Goal: Task Accomplishment & Management: Use online tool/utility

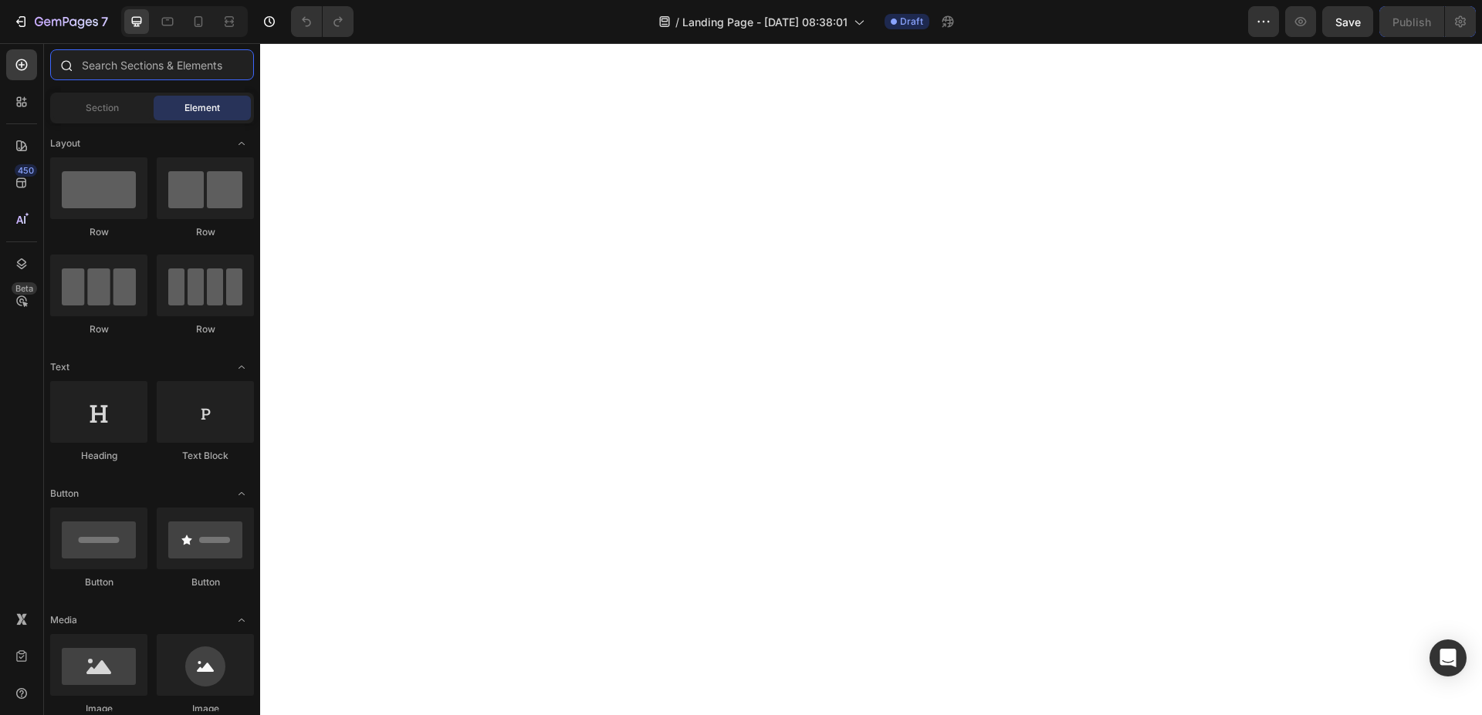
click at [160, 63] on input "text" at bounding box center [152, 64] width 204 height 31
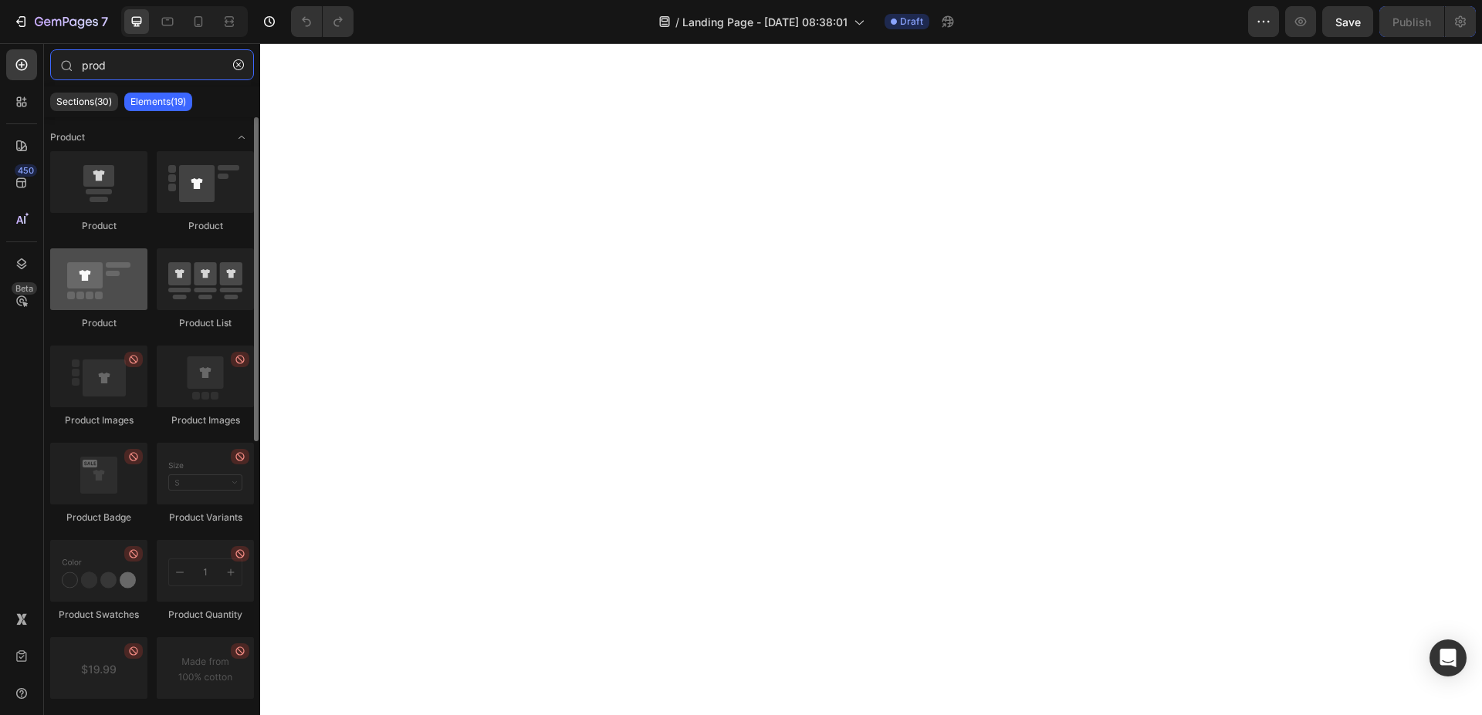
type input "prod"
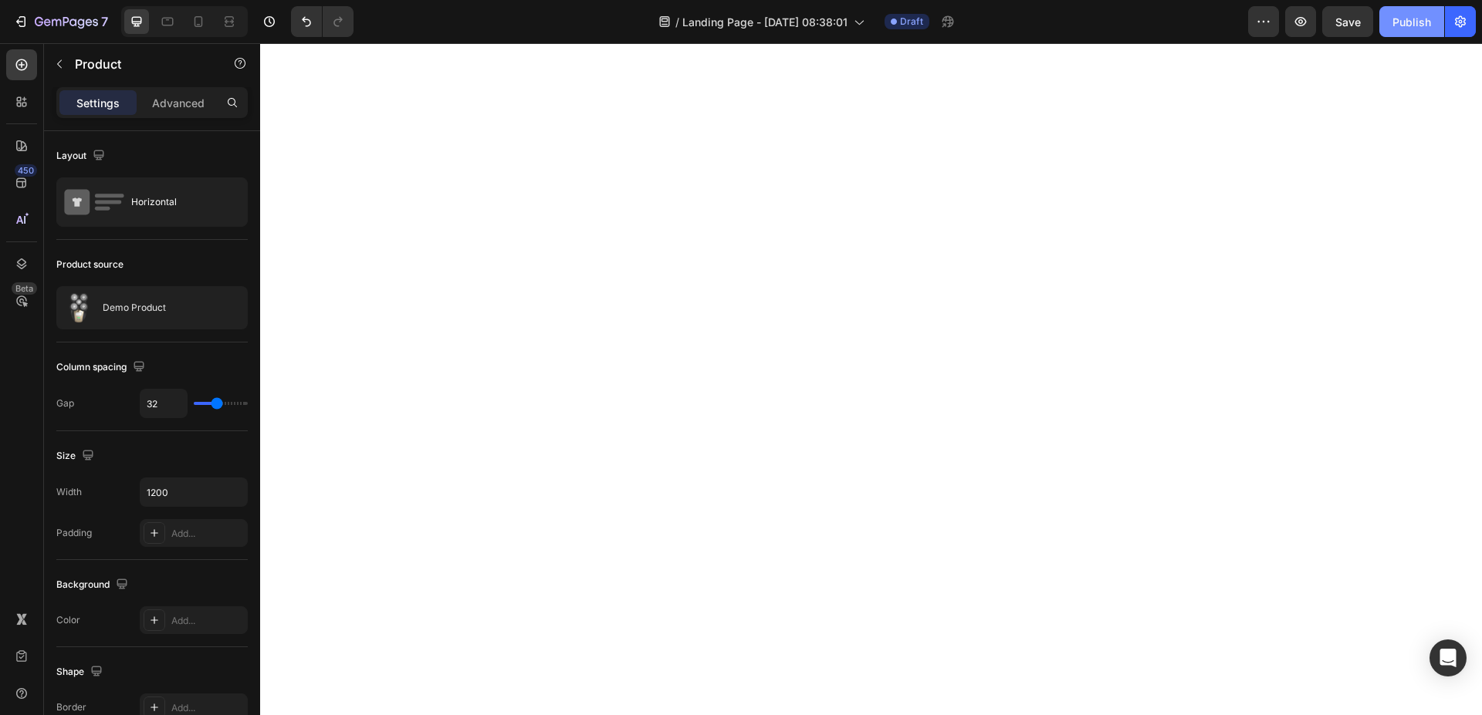
click at [1426, 21] on div "Publish" at bounding box center [1411, 22] width 39 height 16
click at [56, 67] on icon "button" at bounding box center [59, 64] width 12 height 12
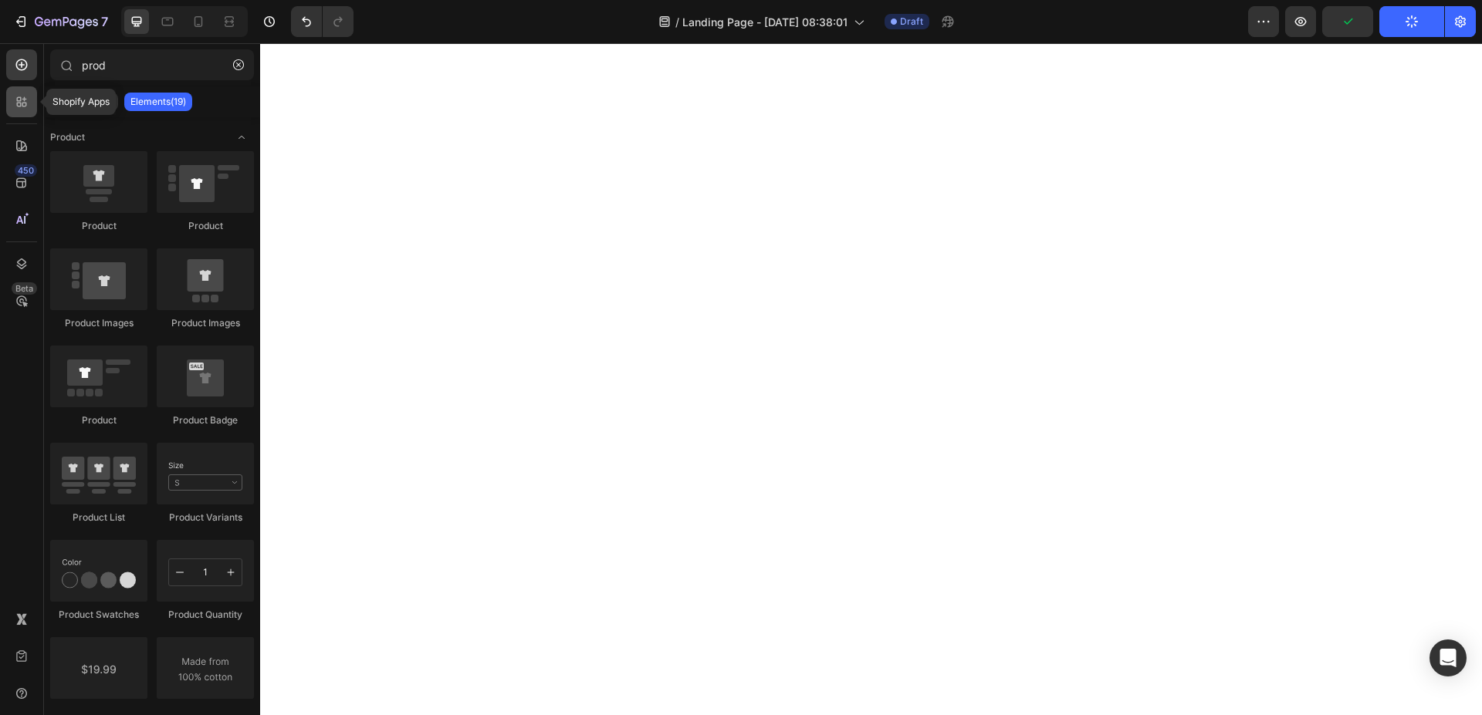
click at [27, 95] on icon at bounding box center [21, 101] width 15 height 15
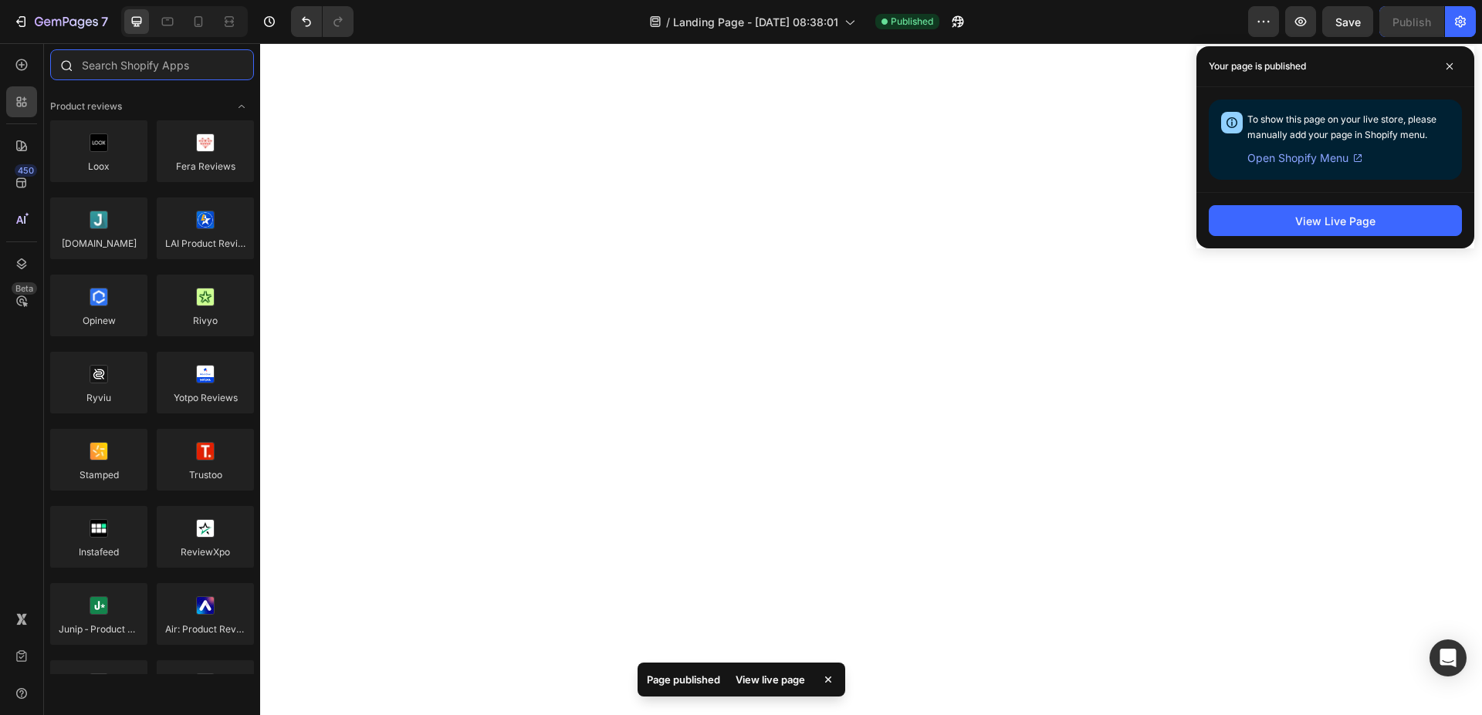
click at [146, 65] on input "text" at bounding box center [152, 64] width 204 height 31
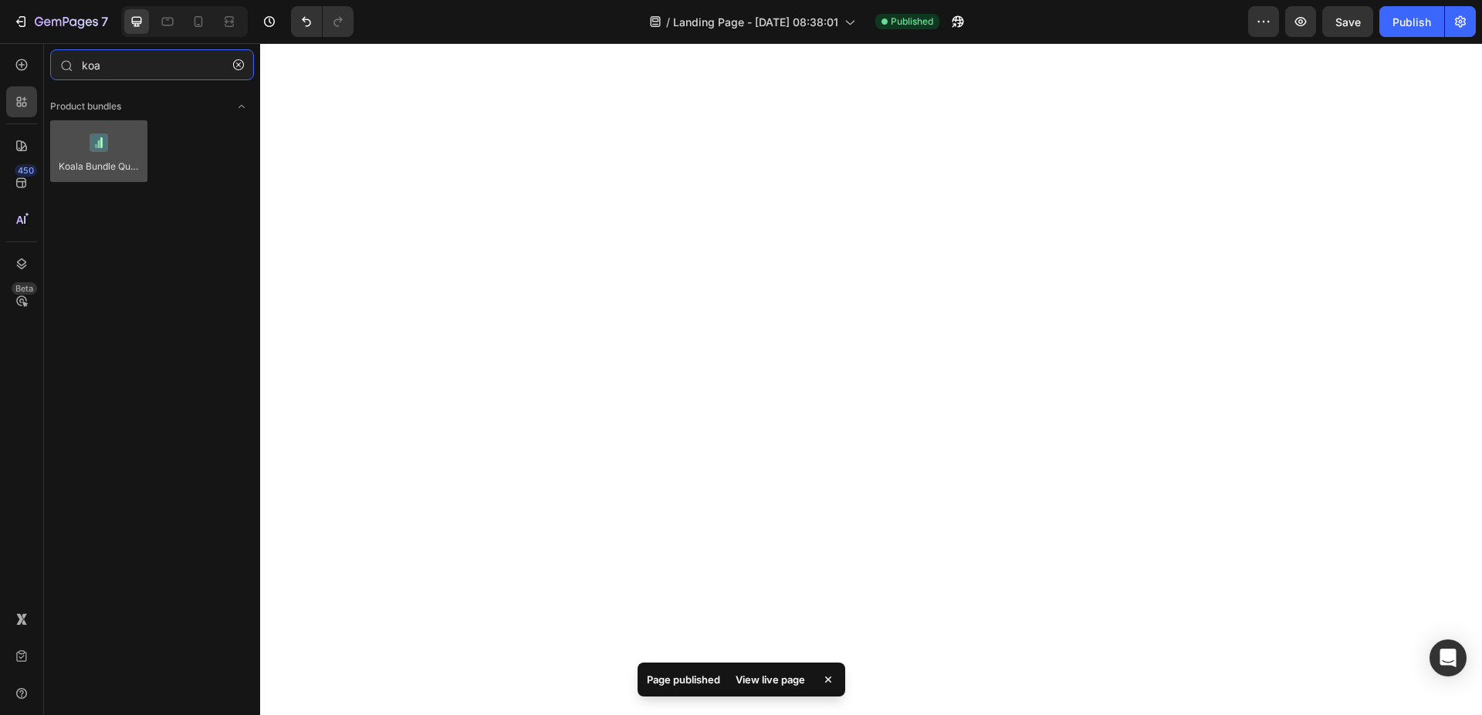
type input "koa"
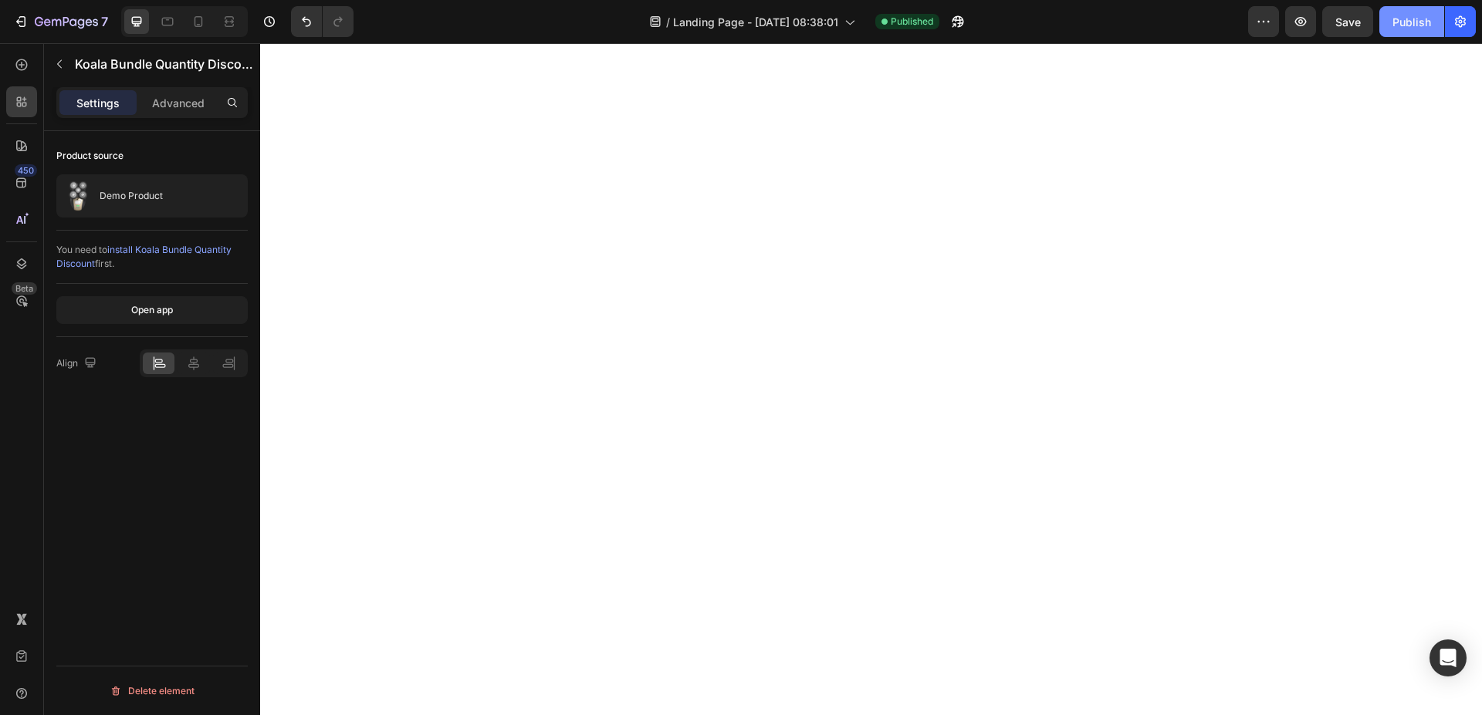
click at [1409, 22] on div "Publish" at bounding box center [1411, 22] width 39 height 16
click at [1409, 29] on div "Publish" at bounding box center [1411, 22] width 39 height 16
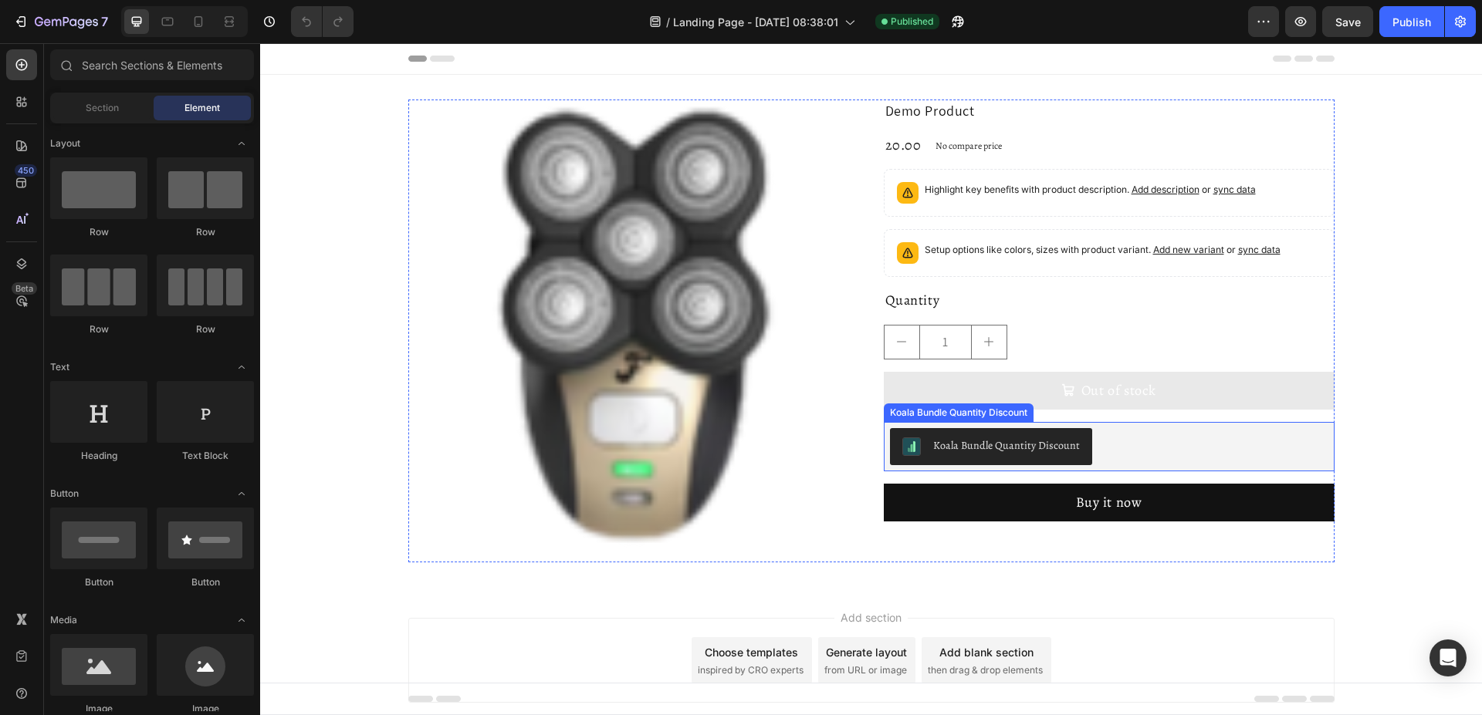
click at [1139, 455] on div "Koala Bundle Quantity Discount" at bounding box center [1109, 446] width 438 height 37
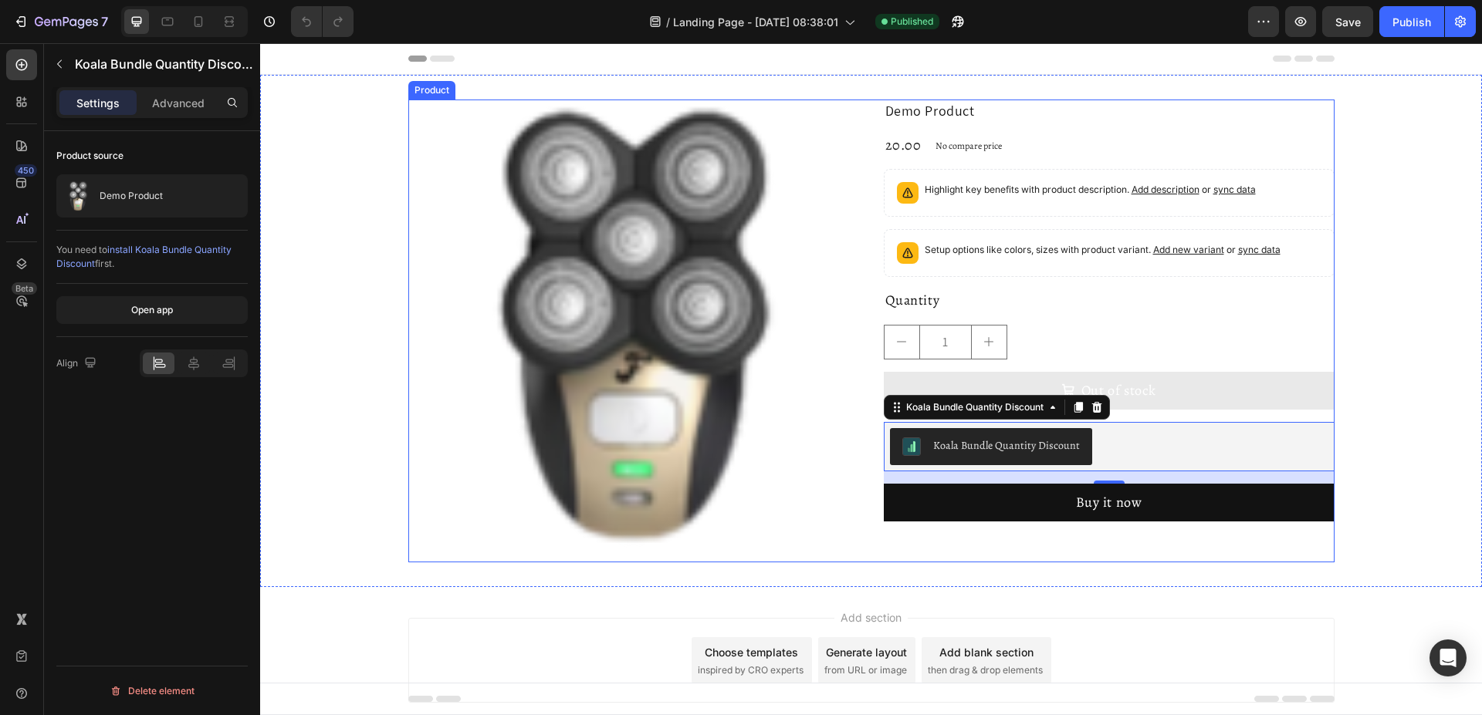
click at [862, 389] on div "Product Images Demo Product Product Title 20.00 Product Price Product Price No …" at bounding box center [871, 331] width 926 height 463
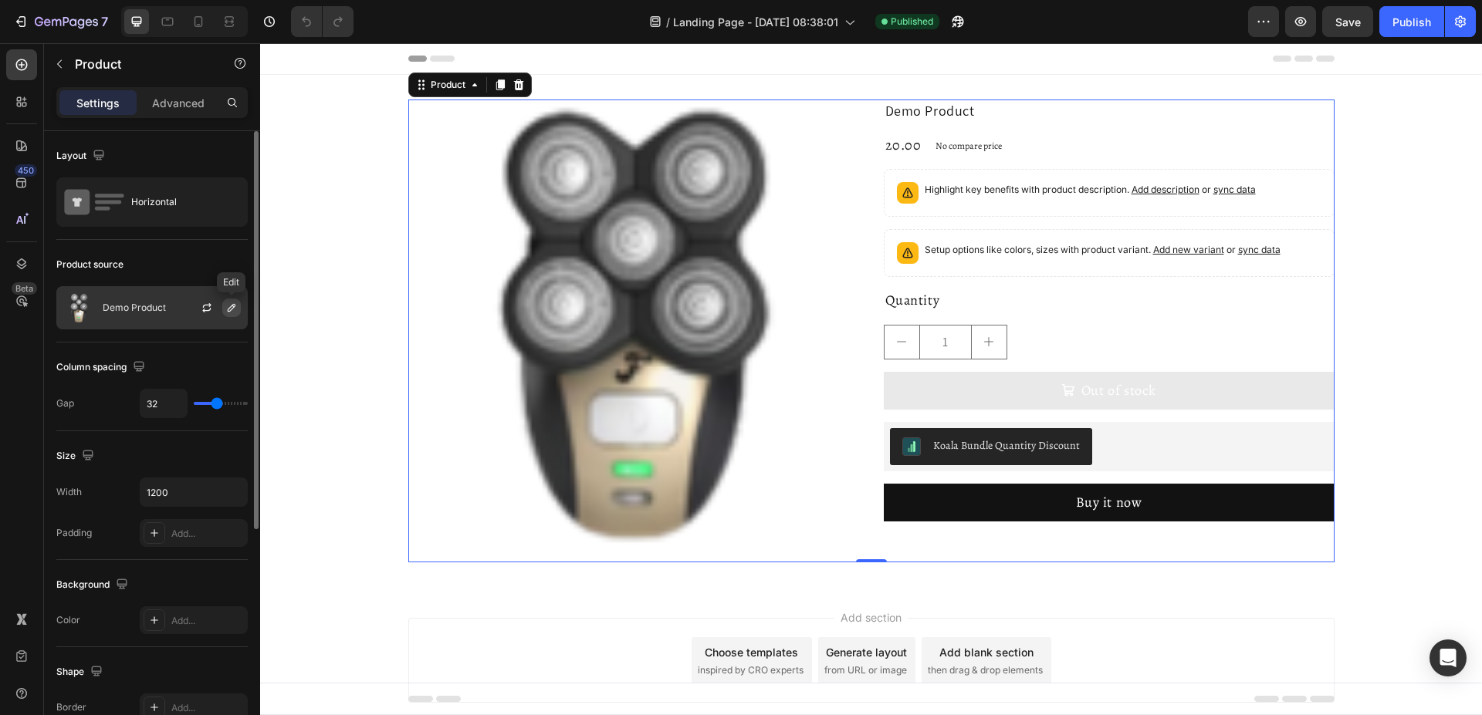
click at [229, 313] on icon "button" at bounding box center [231, 308] width 12 height 12
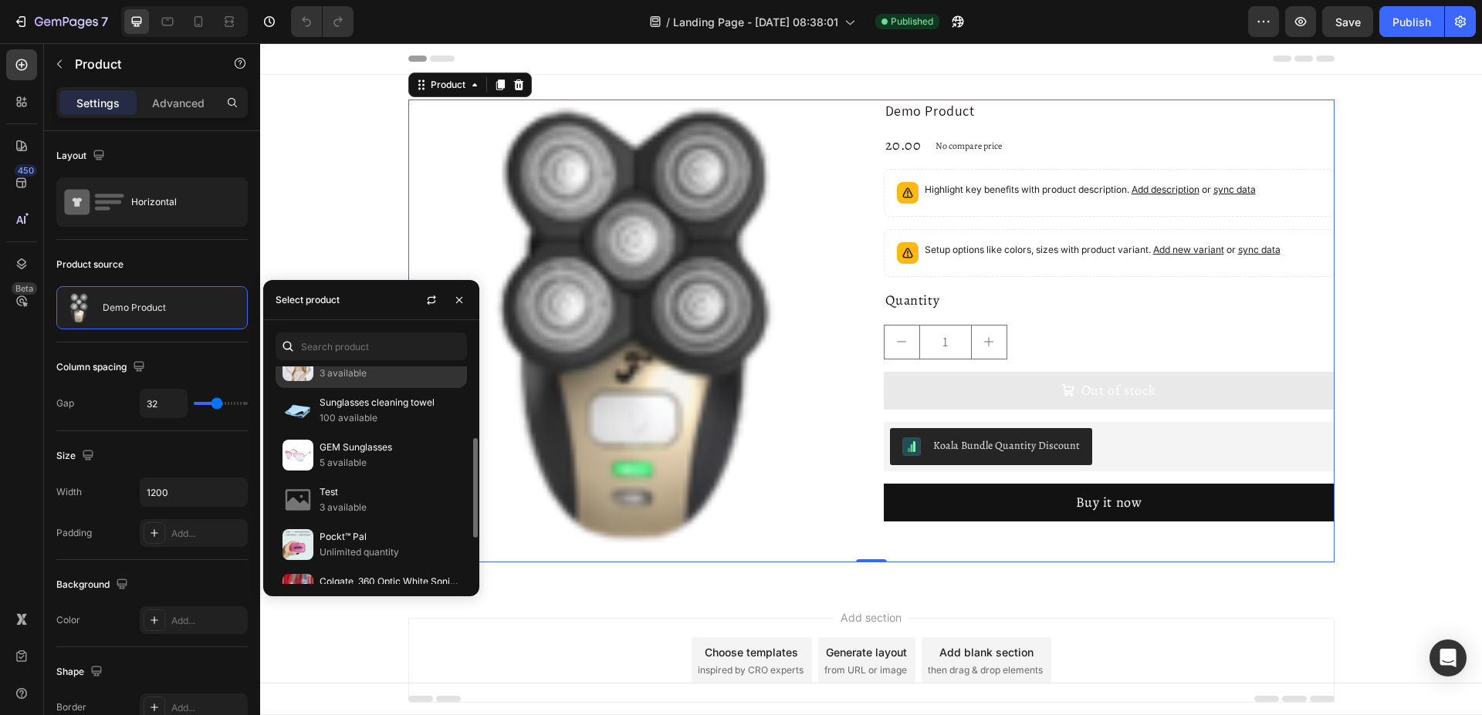
scroll to position [236, 0]
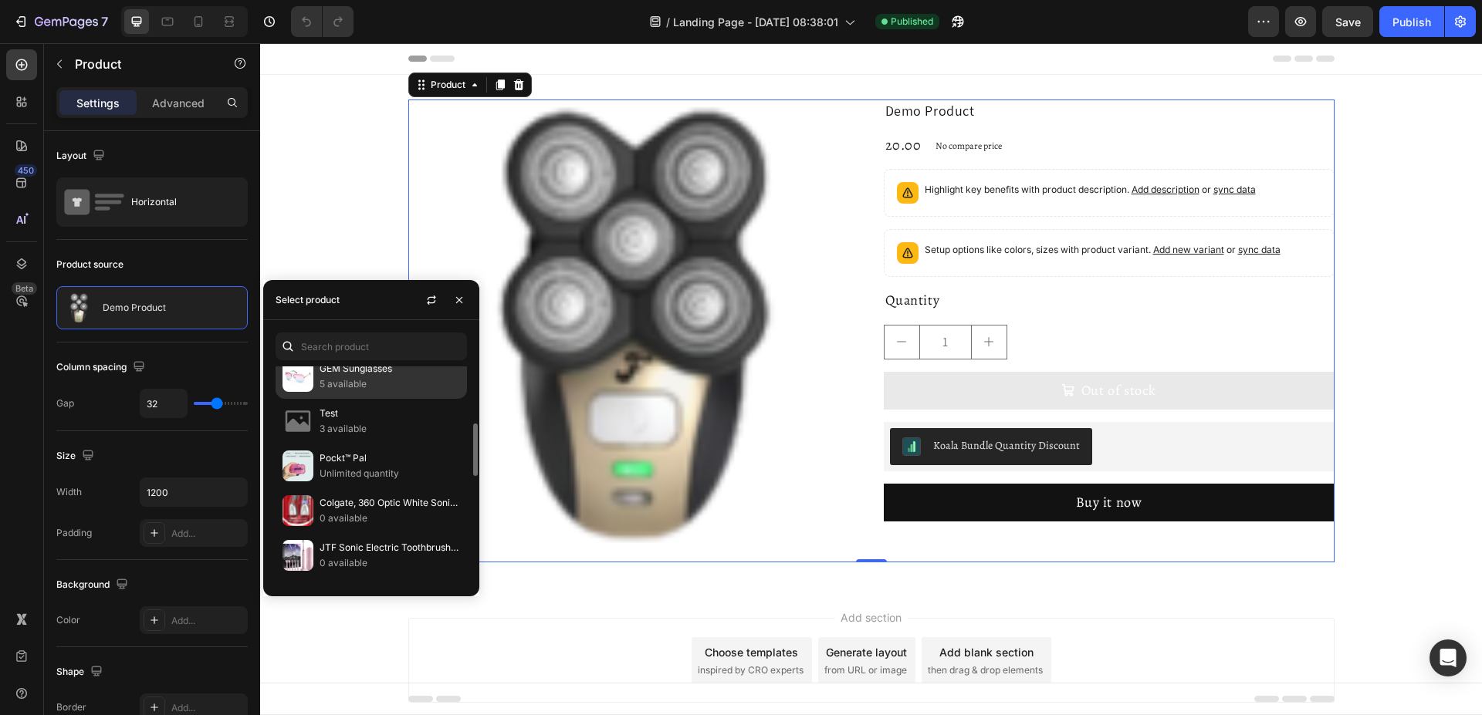
click at [350, 379] on p "5 available" at bounding box center [390, 384] width 140 height 15
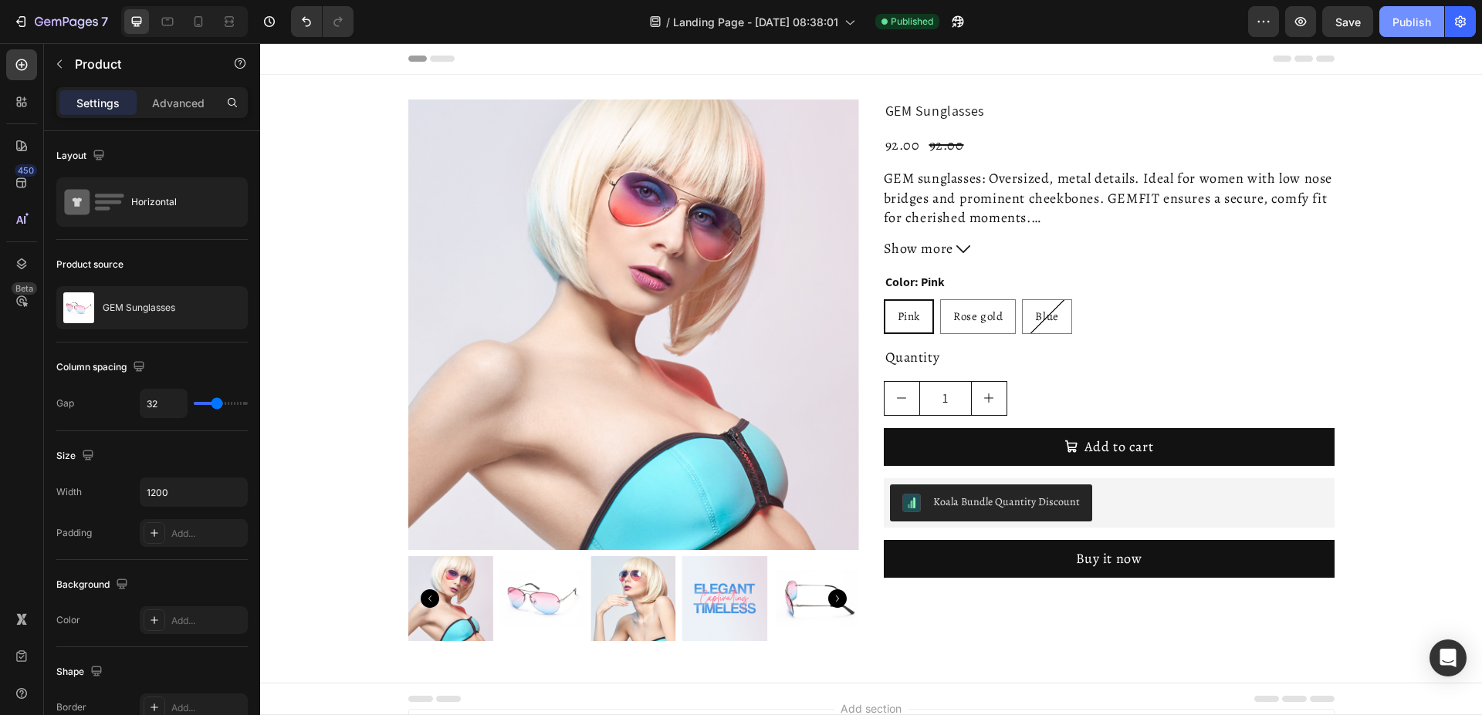
click at [1412, 22] on div "Publish" at bounding box center [1411, 22] width 39 height 16
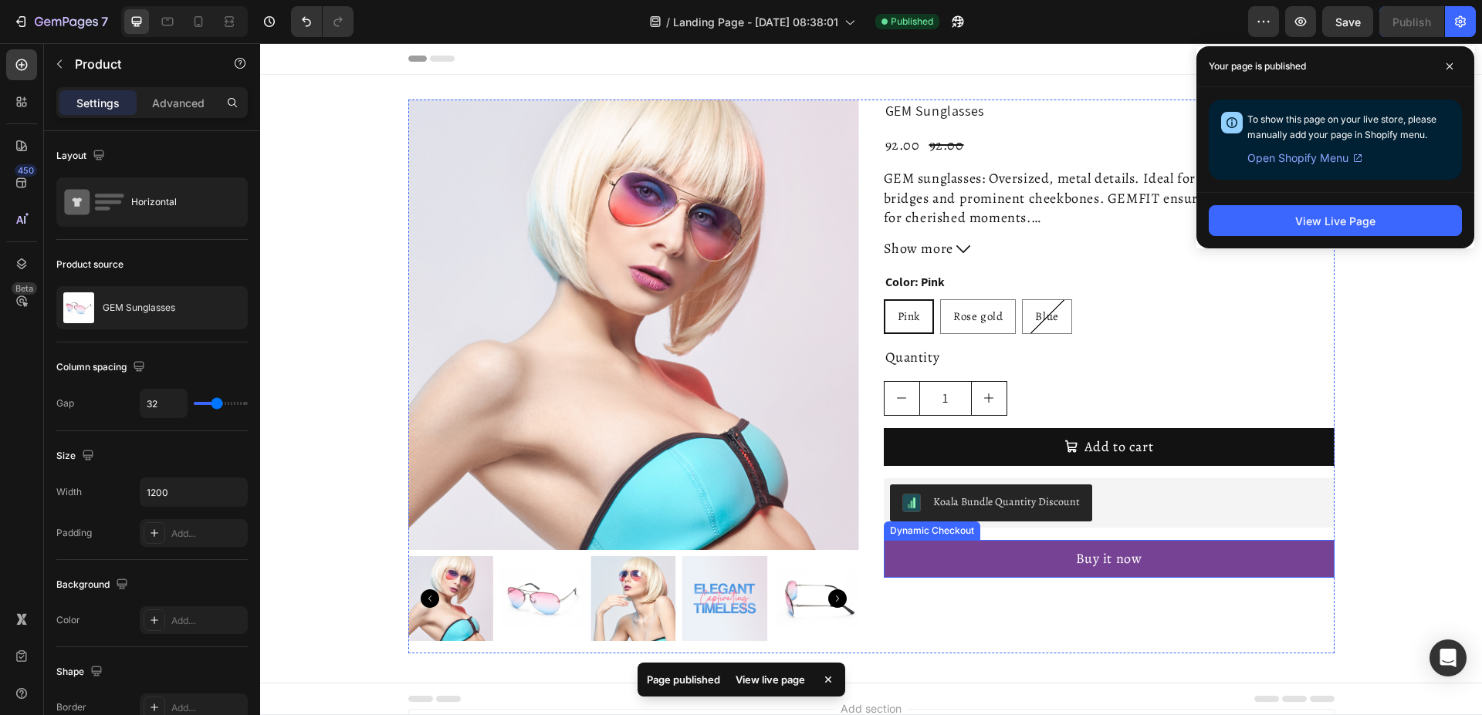
click at [1175, 556] on button "Buy it now" at bounding box center [1109, 559] width 451 height 38
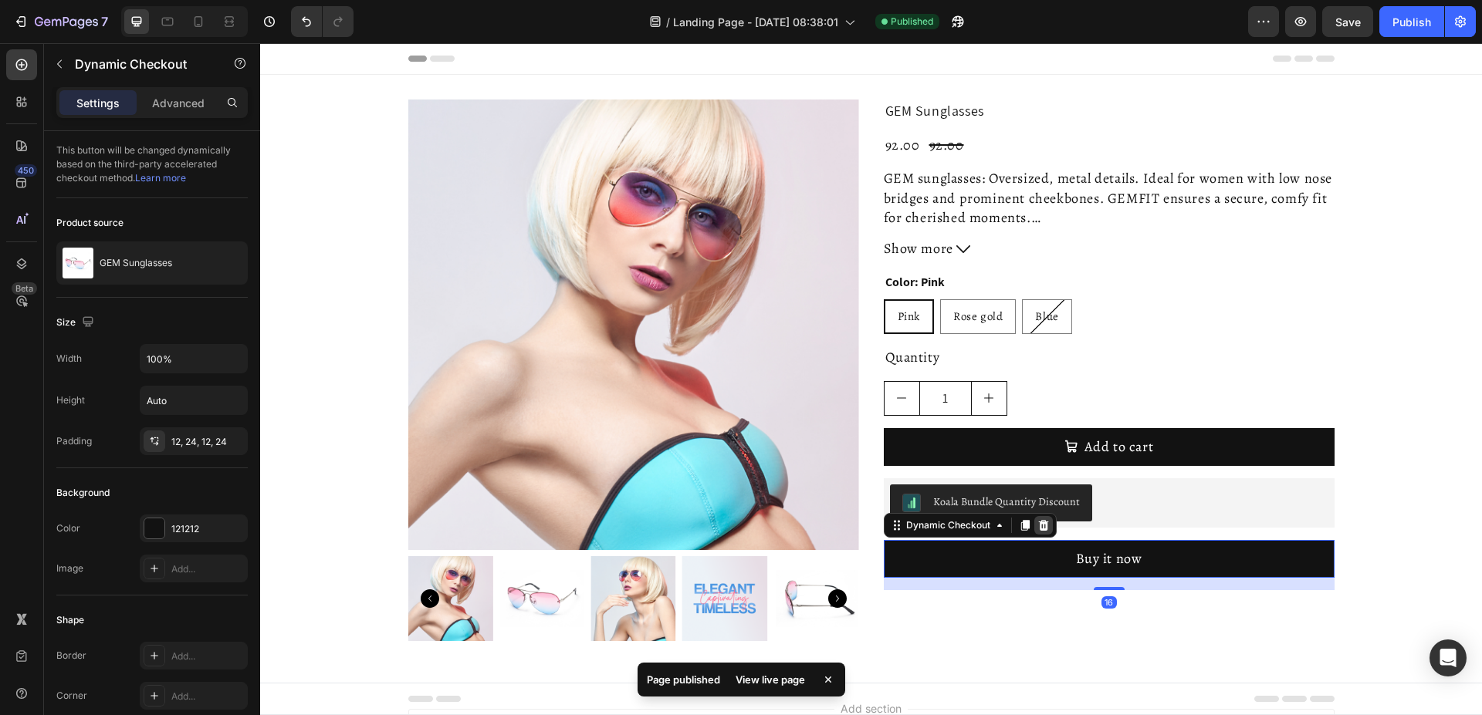
click at [1038, 527] on icon at bounding box center [1043, 525] width 10 height 11
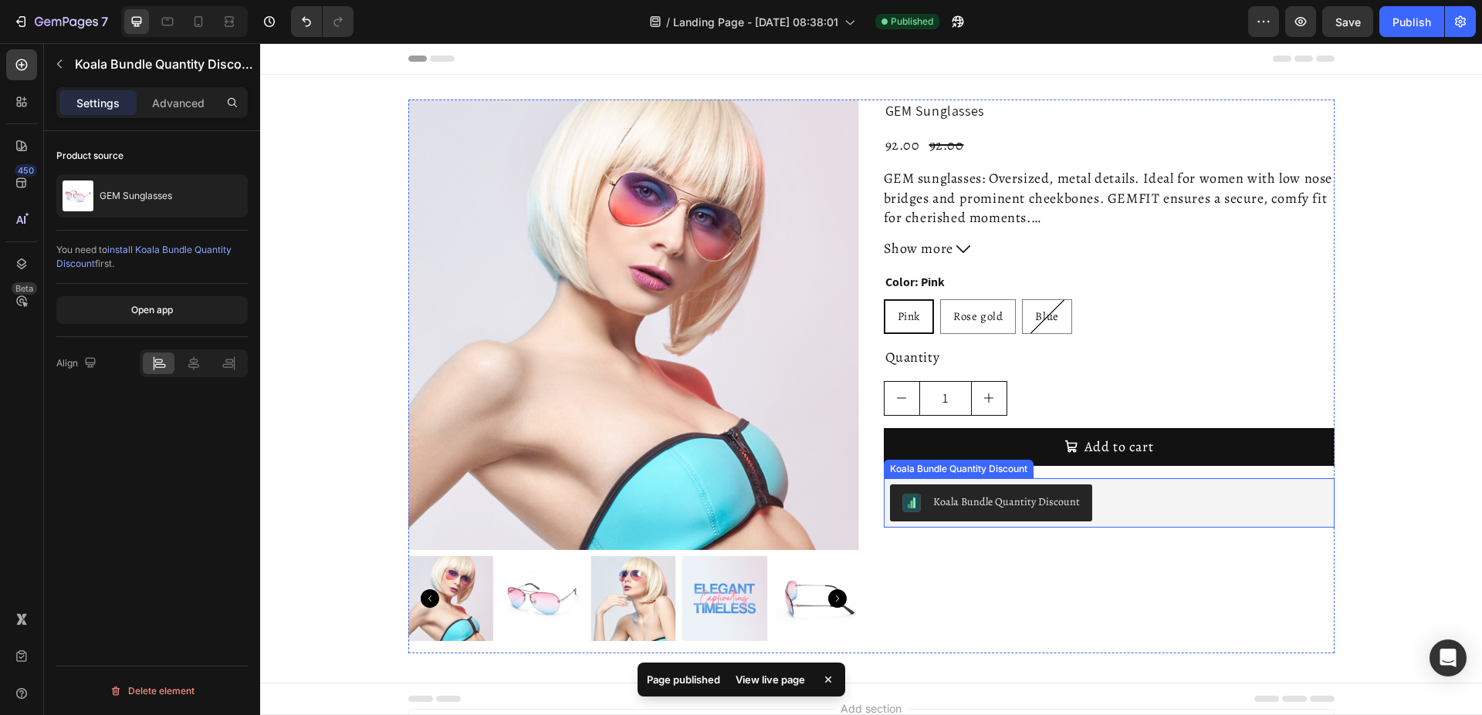
click at [1126, 508] on div "Koala Bundle Quantity Discount" at bounding box center [1109, 503] width 438 height 37
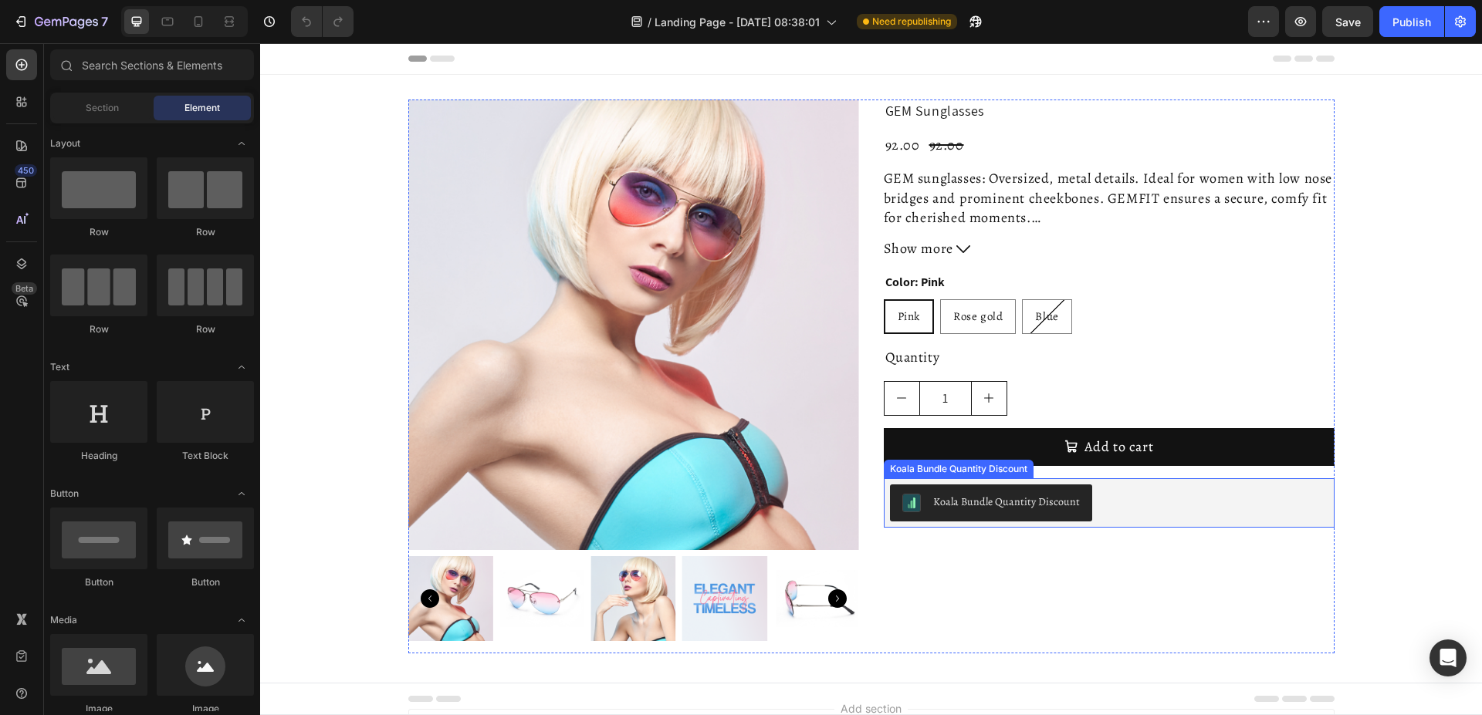
click at [1095, 495] on div "Koala Bundle Quantity Discount" at bounding box center [1109, 503] width 438 height 37
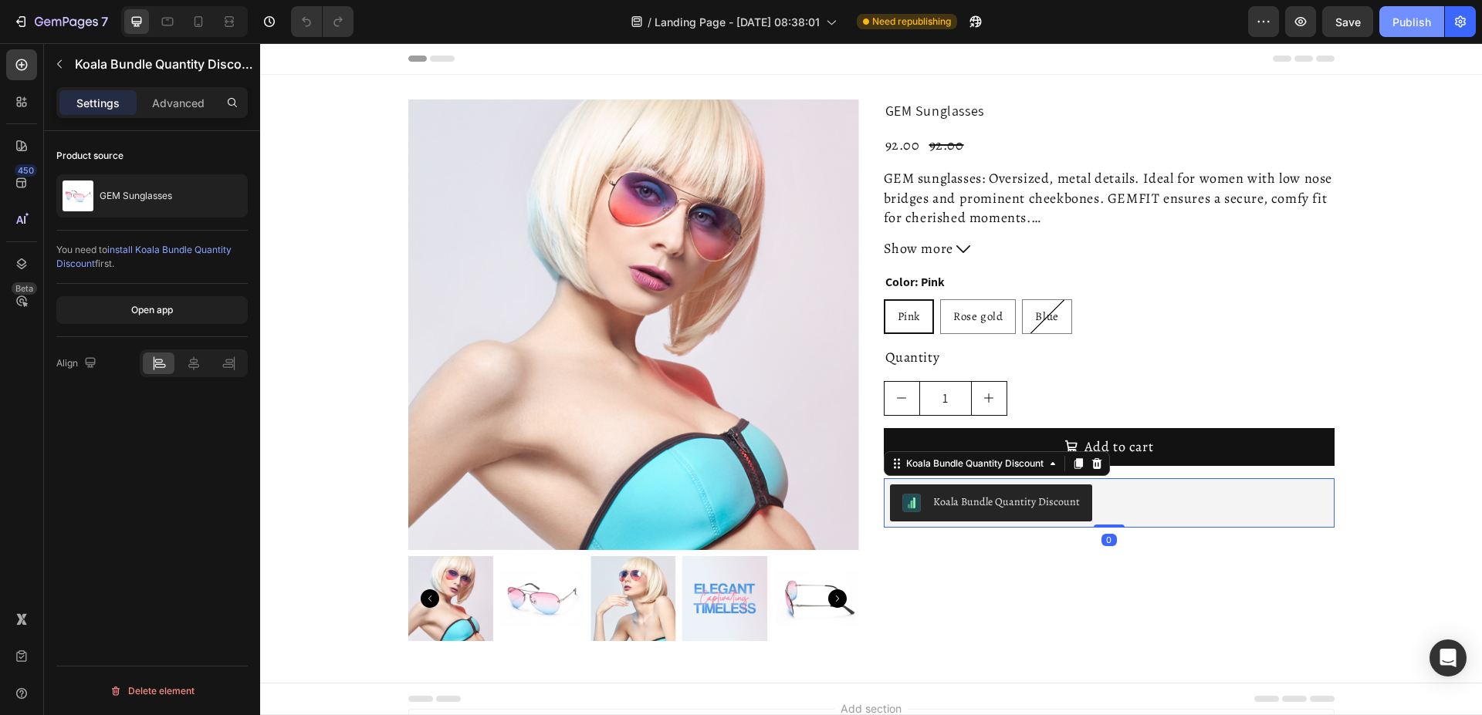
click at [1410, 21] on div "Publish" at bounding box center [1411, 22] width 39 height 16
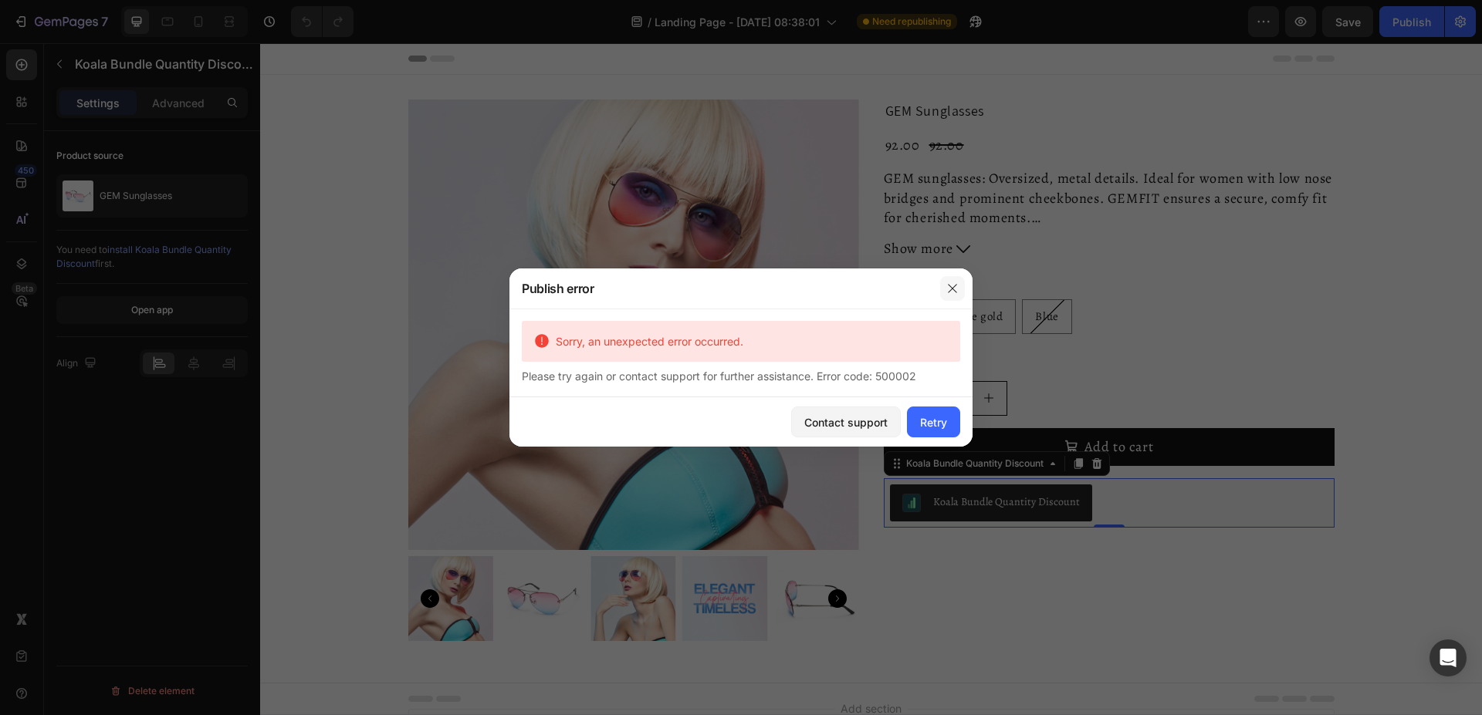
click at [952, 290] on icon "button" at bounding box center [952, 288] width 12 height 12
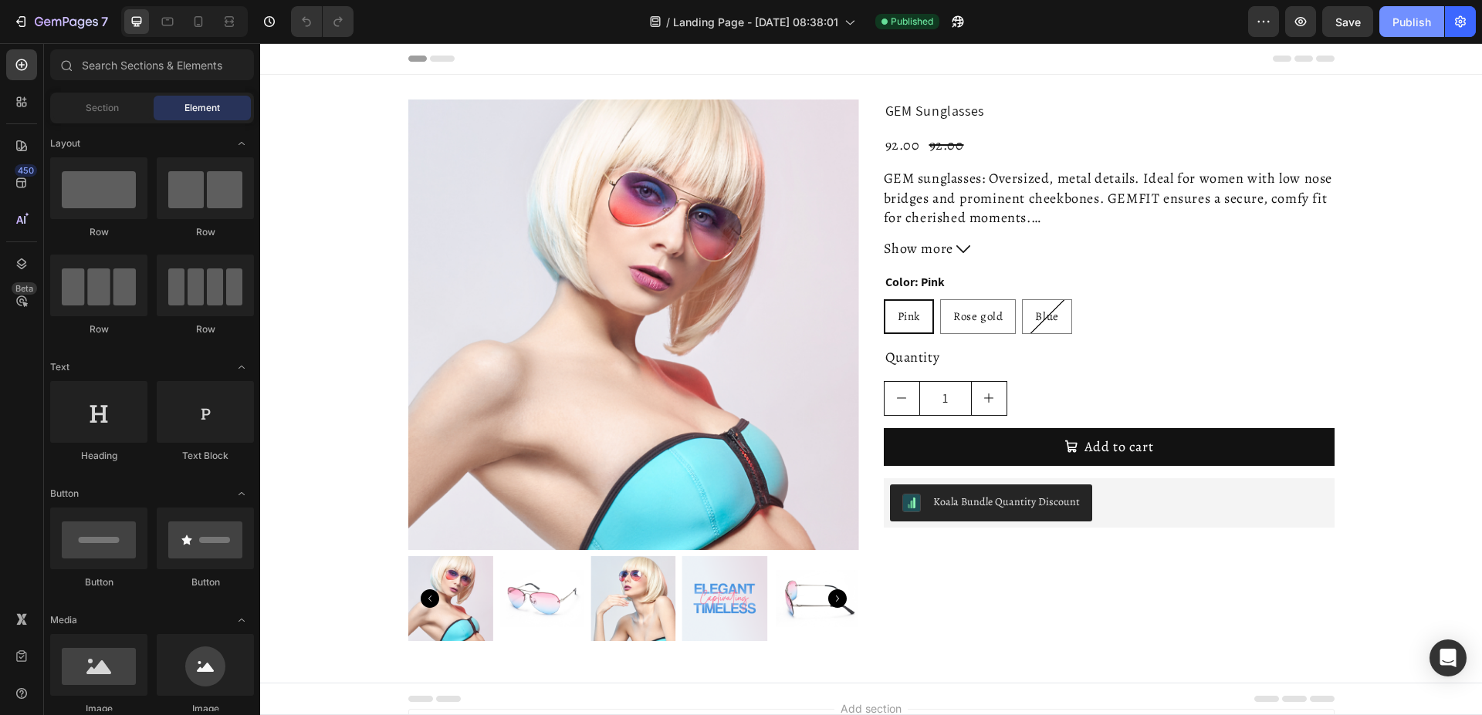
click at [1406, 28] on div "Publish" at bounding box center [1411, 22] width 39 height 16
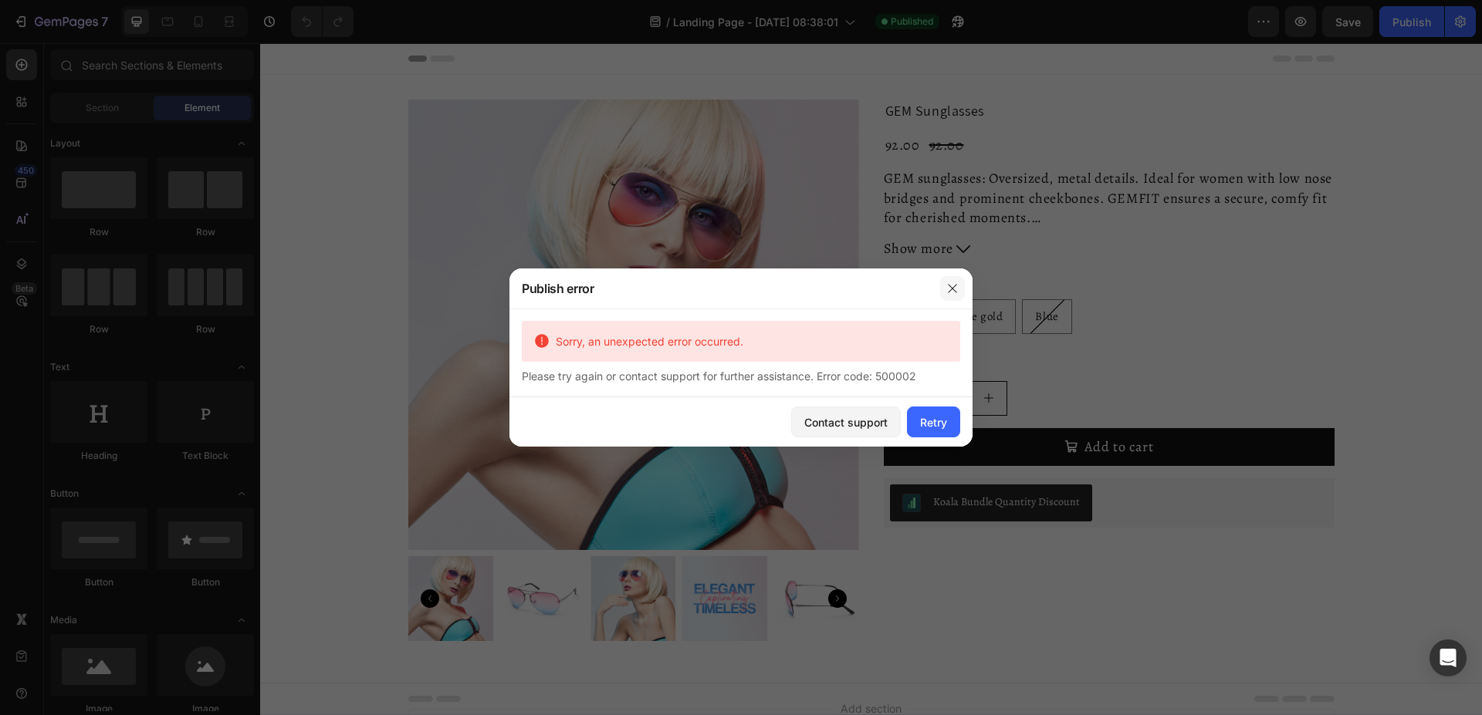
click at [952, 285] on icon "button" at bounding box center [952, 288] width 12 height 12
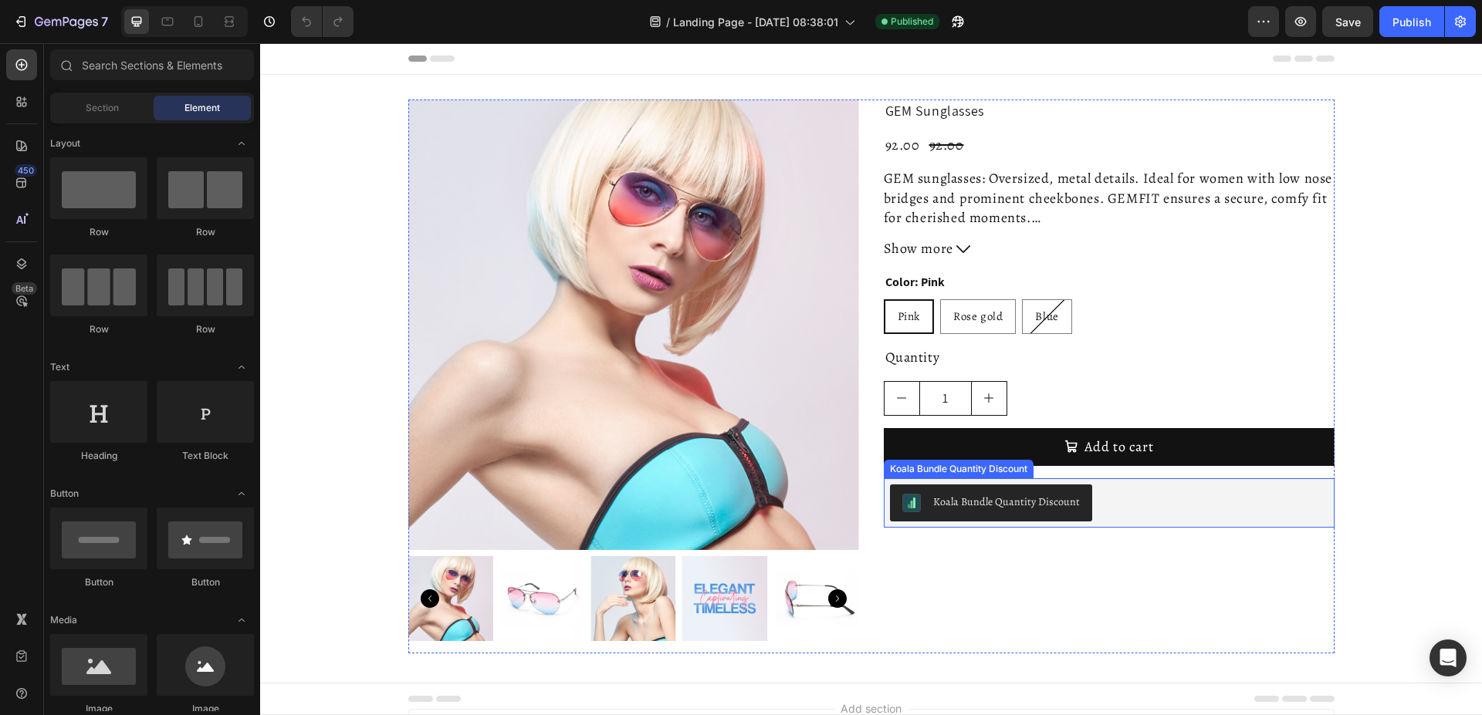
click at [1152, 514] on div "Koala Bundle Quantity Discount" at bounding box center [1109, 503] width 438 height 37
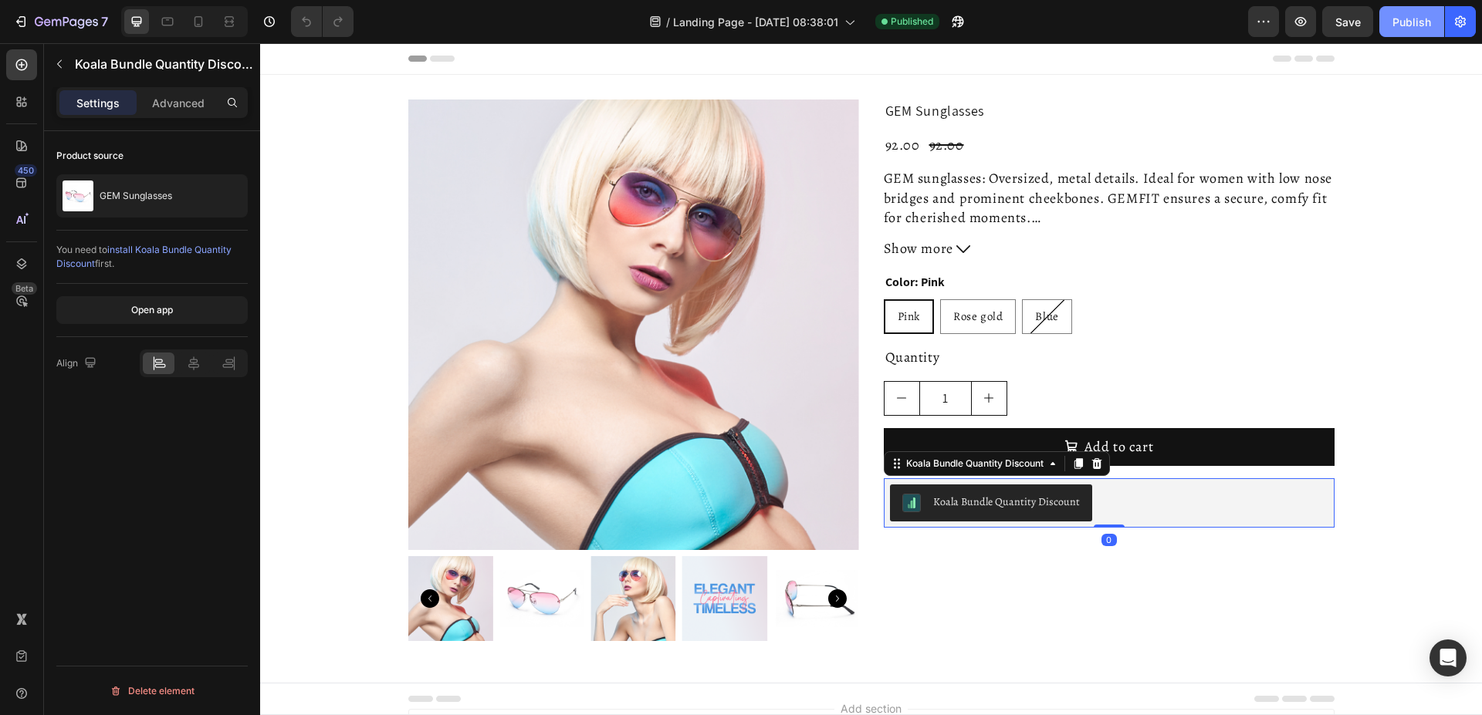
click at [1414, 22] on div "Publish" at bounding box center [1411, 22] width 39 height 16
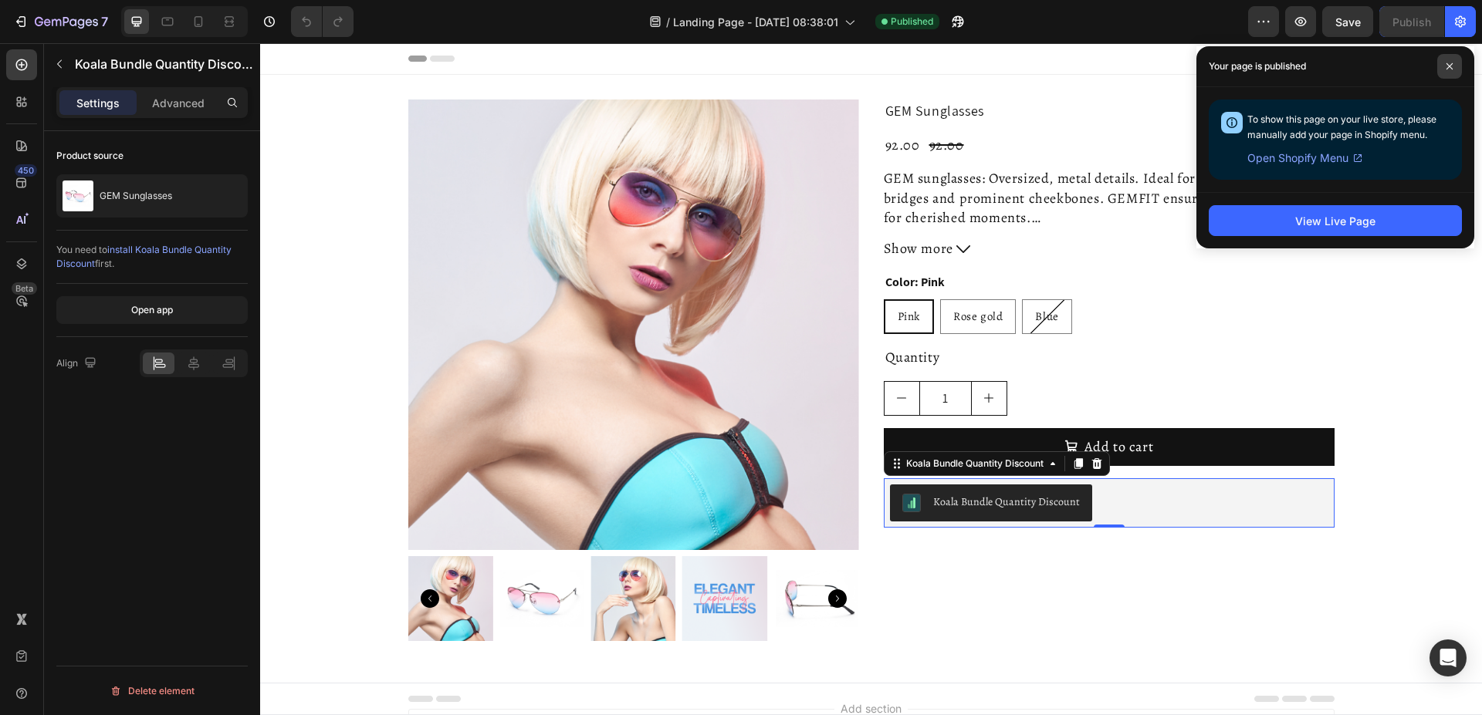
click at [1452, 61] on span at bounding box center [1449, 66] width 25 height 25
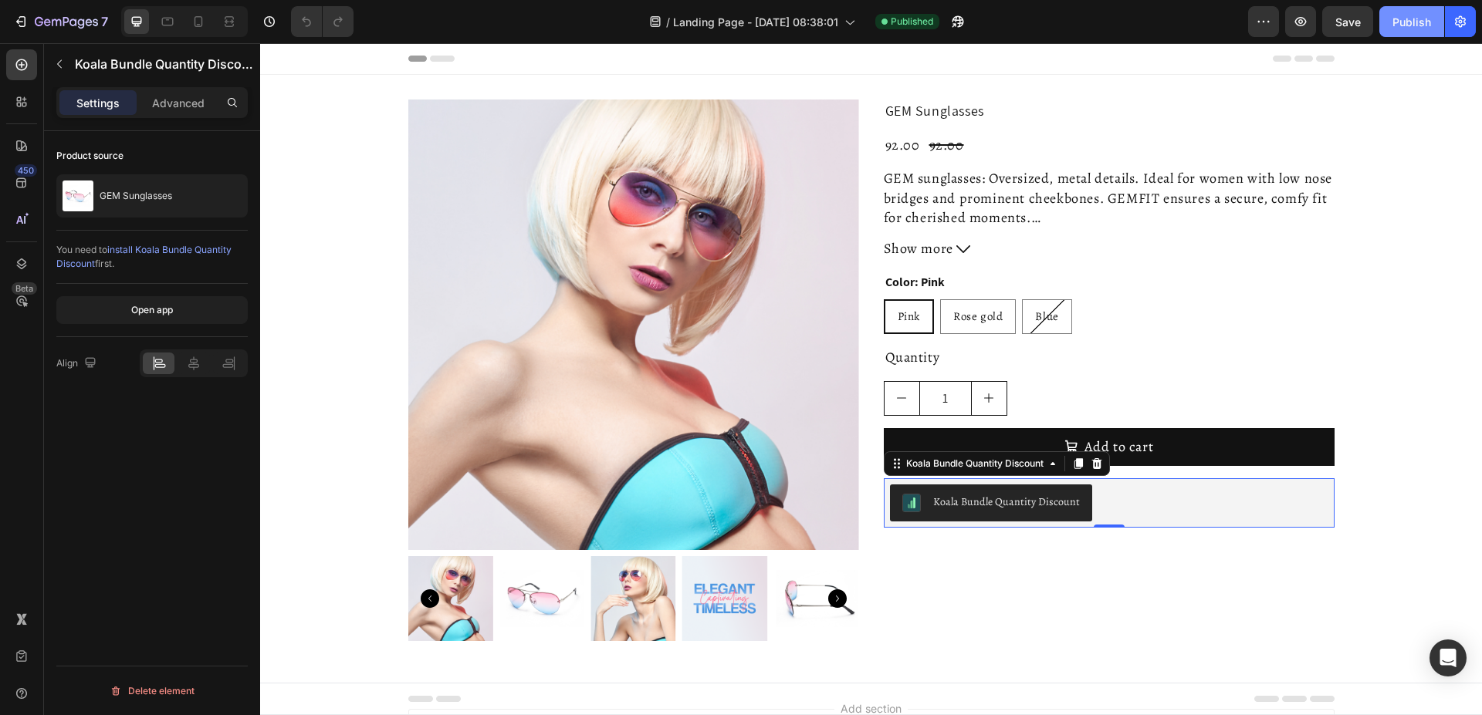
click at [1413, 19] on div "Publish" at bounding box center [1411, 22] width 39 height 16
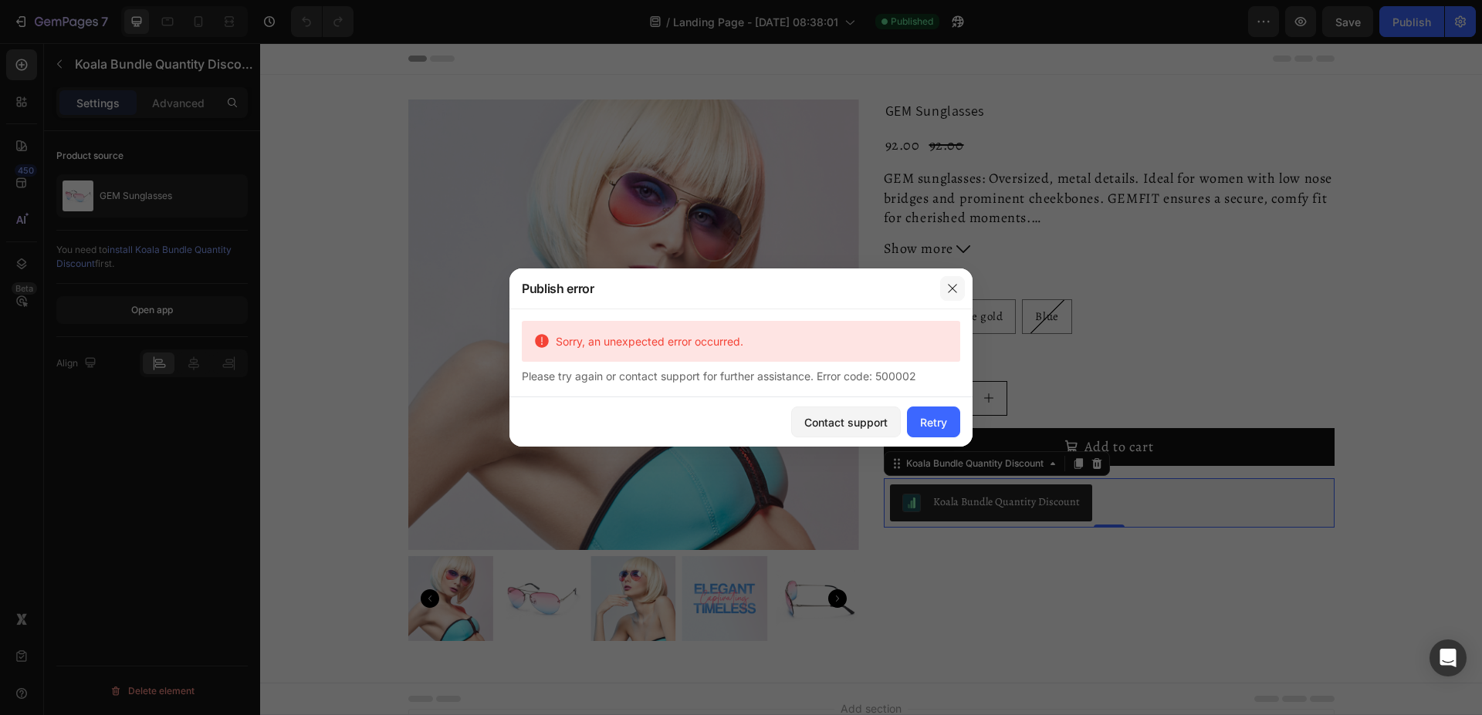
click at [958, 287] on icon "button" at bounding box center [952, 288] width 12 height 12
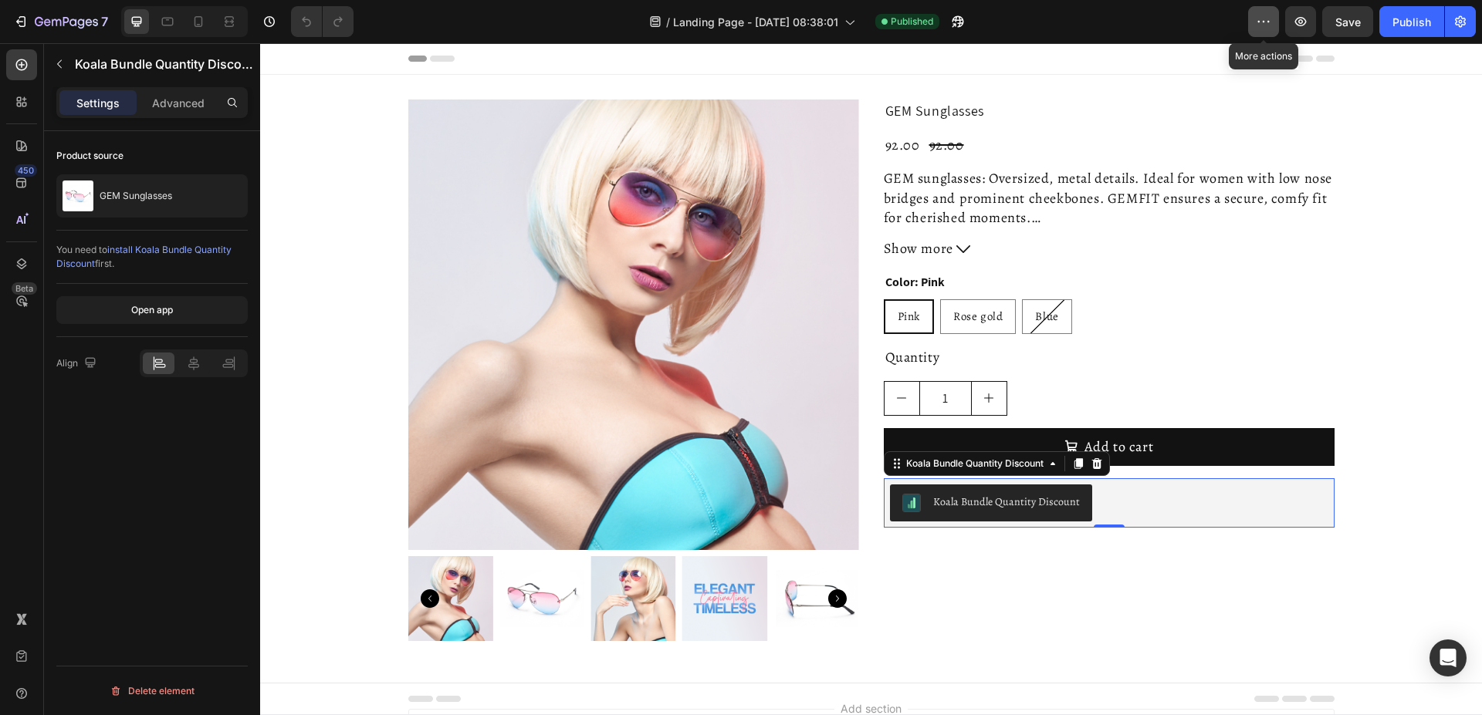
click at [1269, 20] on icon "button" at bounding box center [1263, 21] width 15 height 15
click at [1432, 12] on button "Publish" at bounding box center [1411, 21] width 65 height 31
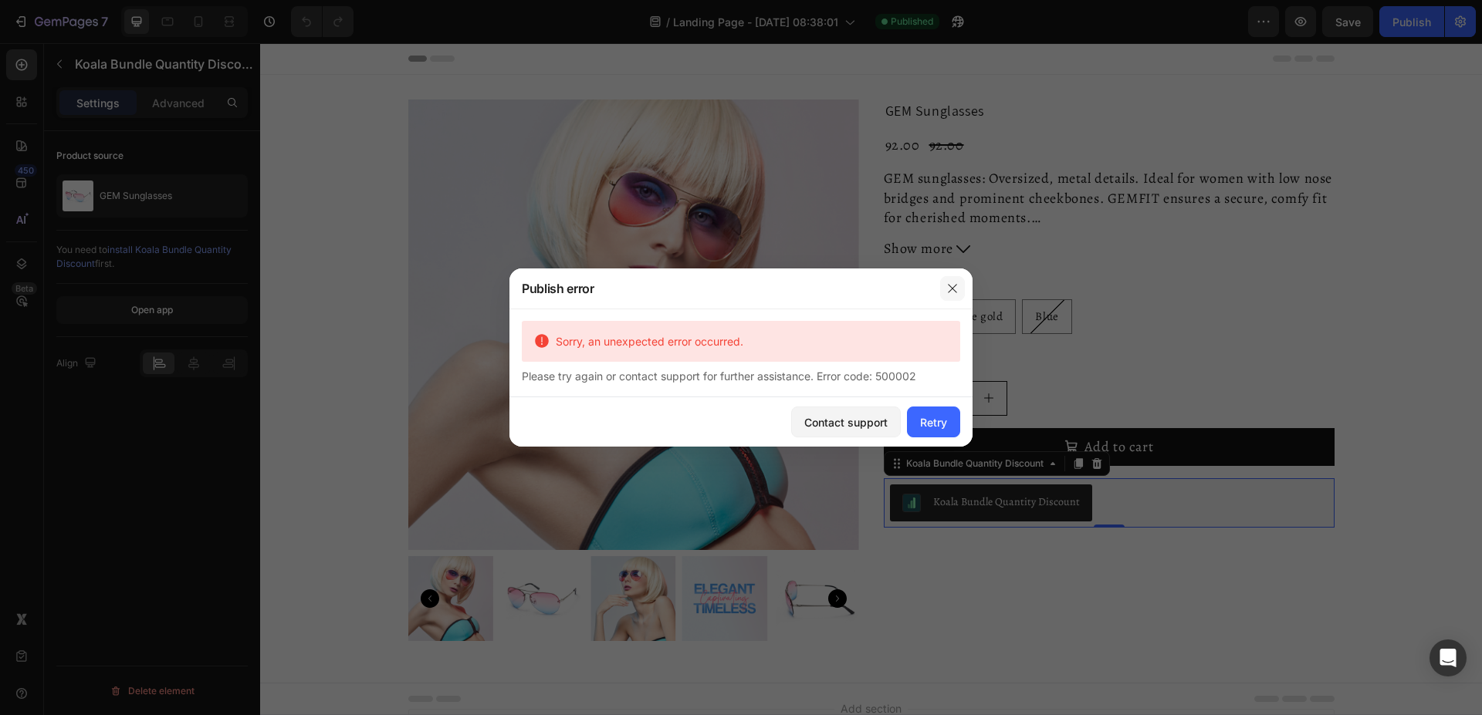
click at [947, 283] on icon "button" at bounding box center [952, 288] width 12 height 12
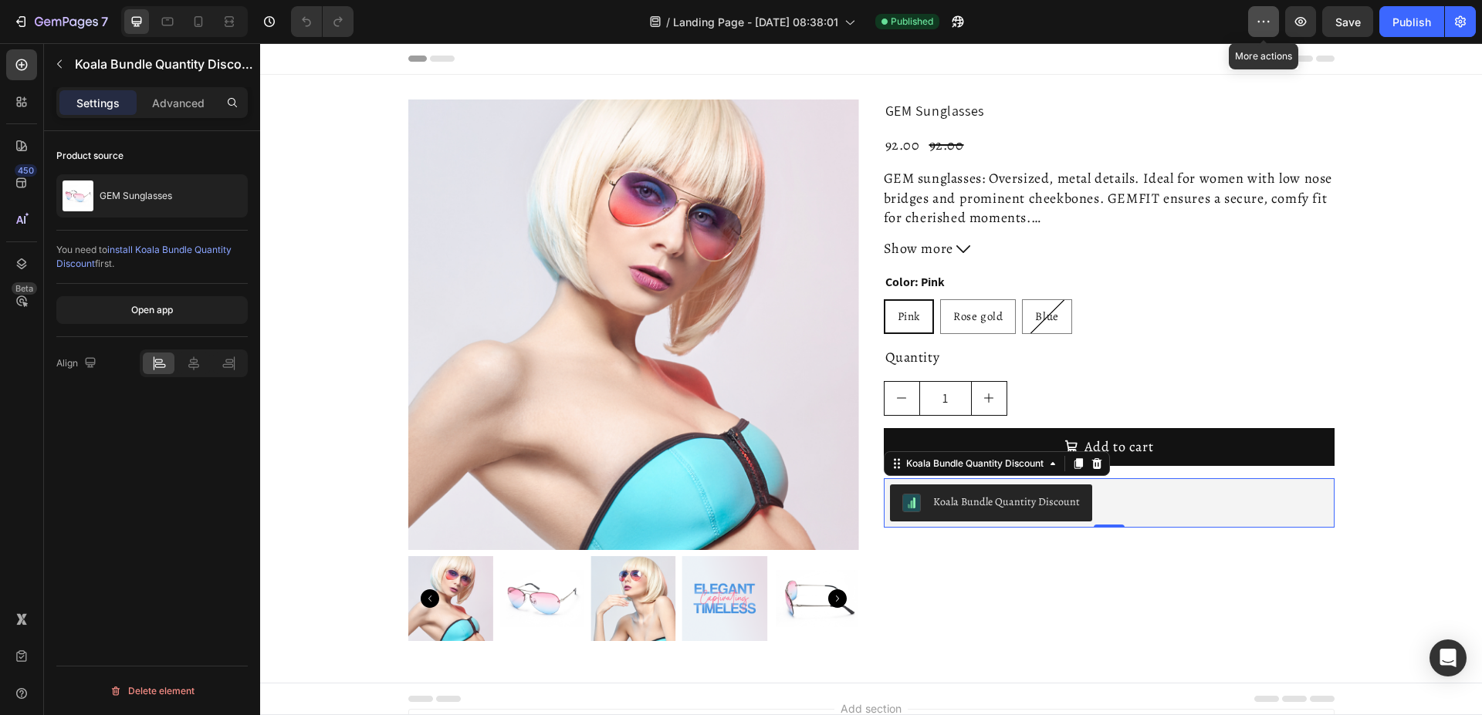
click at [1263, 12] on button "button" at bounding box center [1263, 21] width 31 height 31
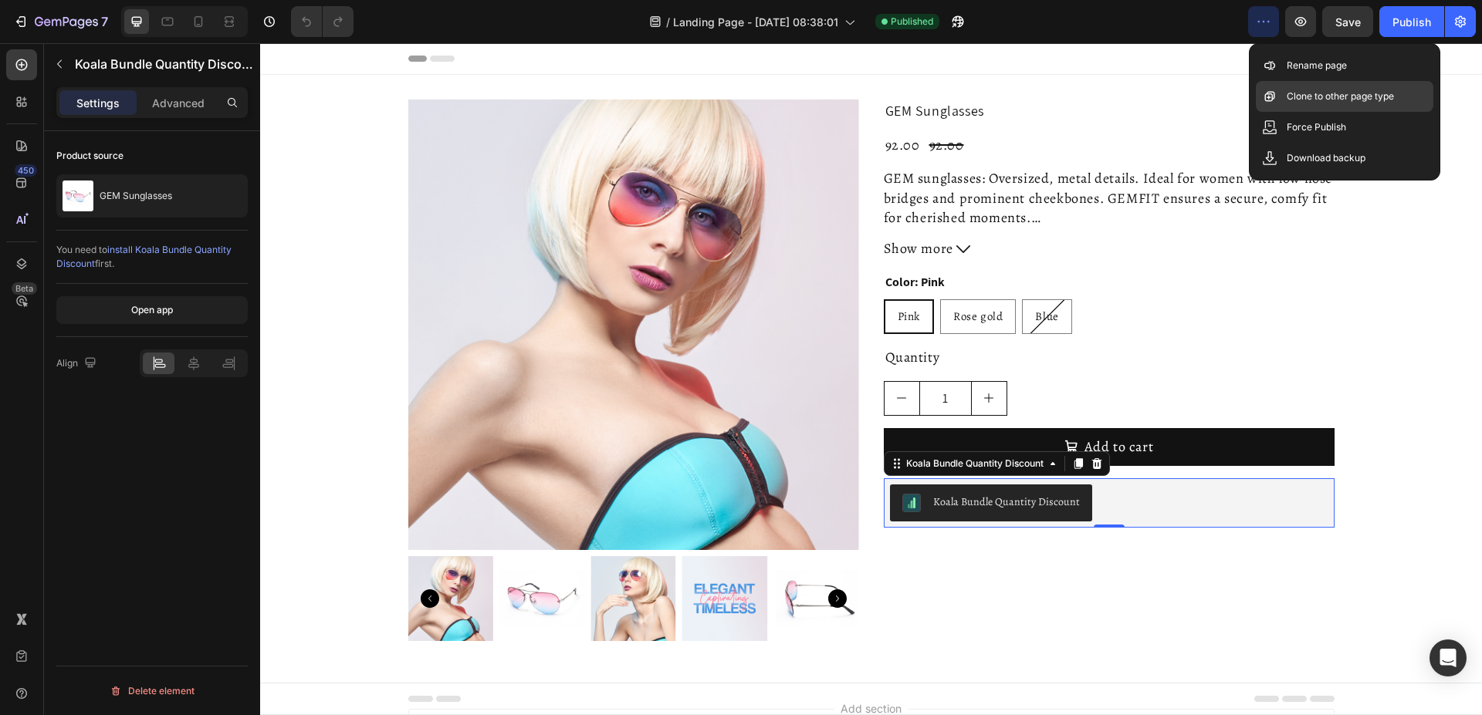
click at [1322, 99] on p "Clone to other page type" at bounding box center [1340, 96] width 107 height 15
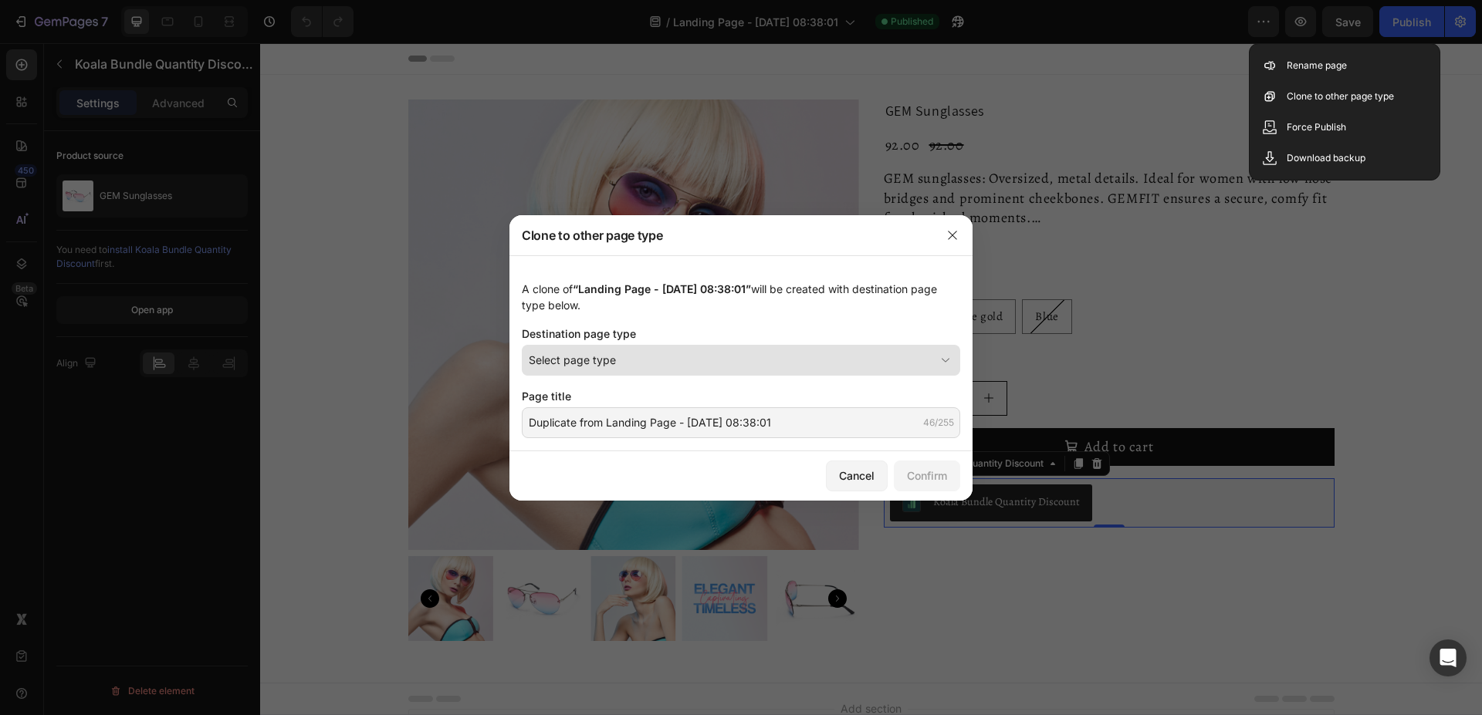
click at [712, 350] on button "Select page type" at bounding box center [741, 360] width 438 height 31
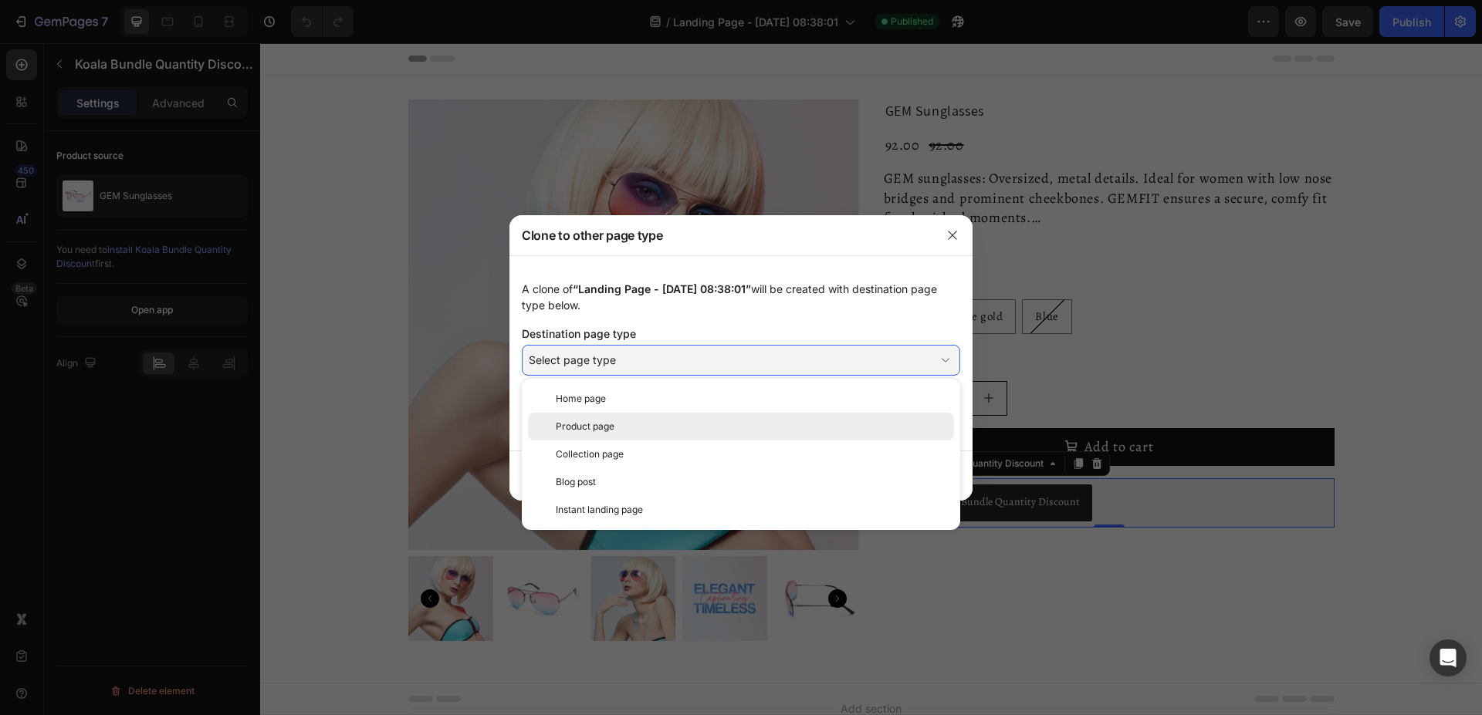
click at [622, 428] on div "Product page" at bounding box center [752, 427] width 392 height 14
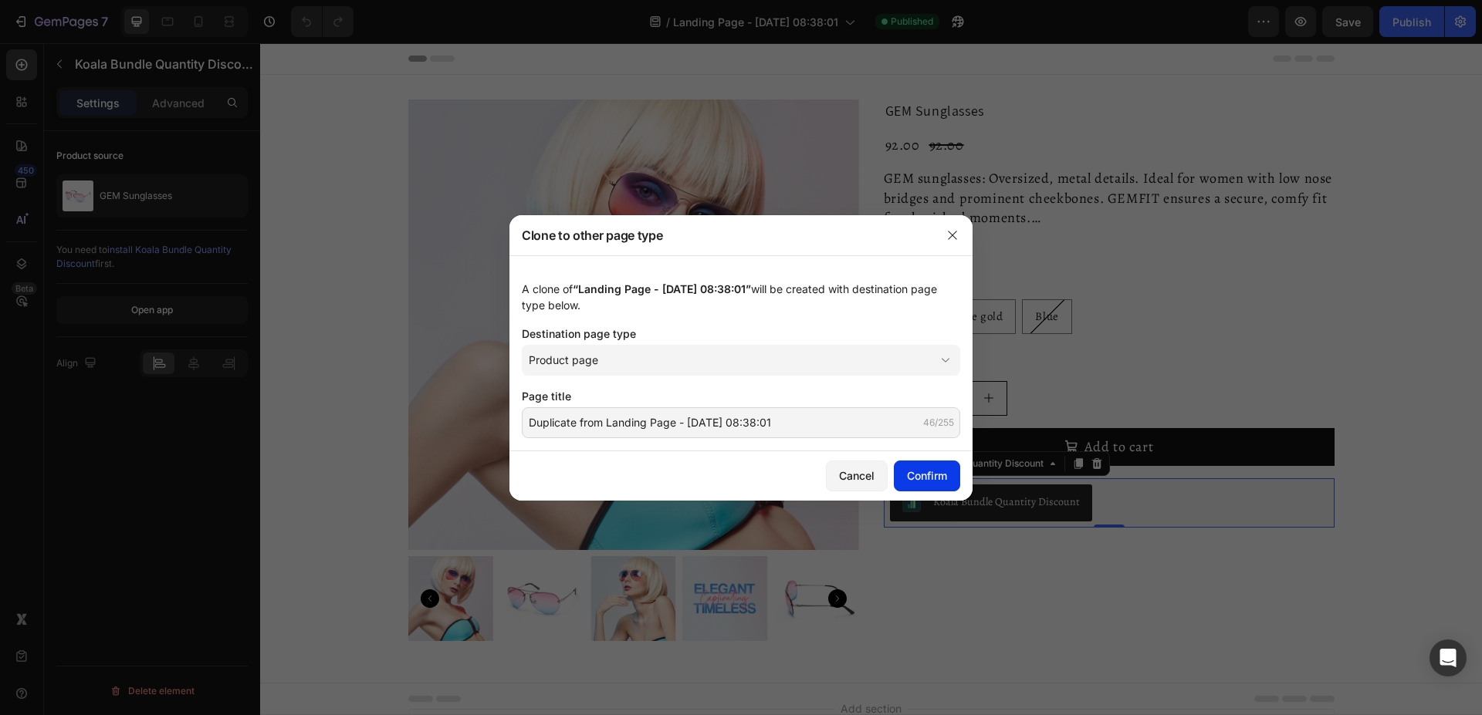
click at [940, 471] on div "Confirm" at bounding box center [927, 476] width 40 height 16
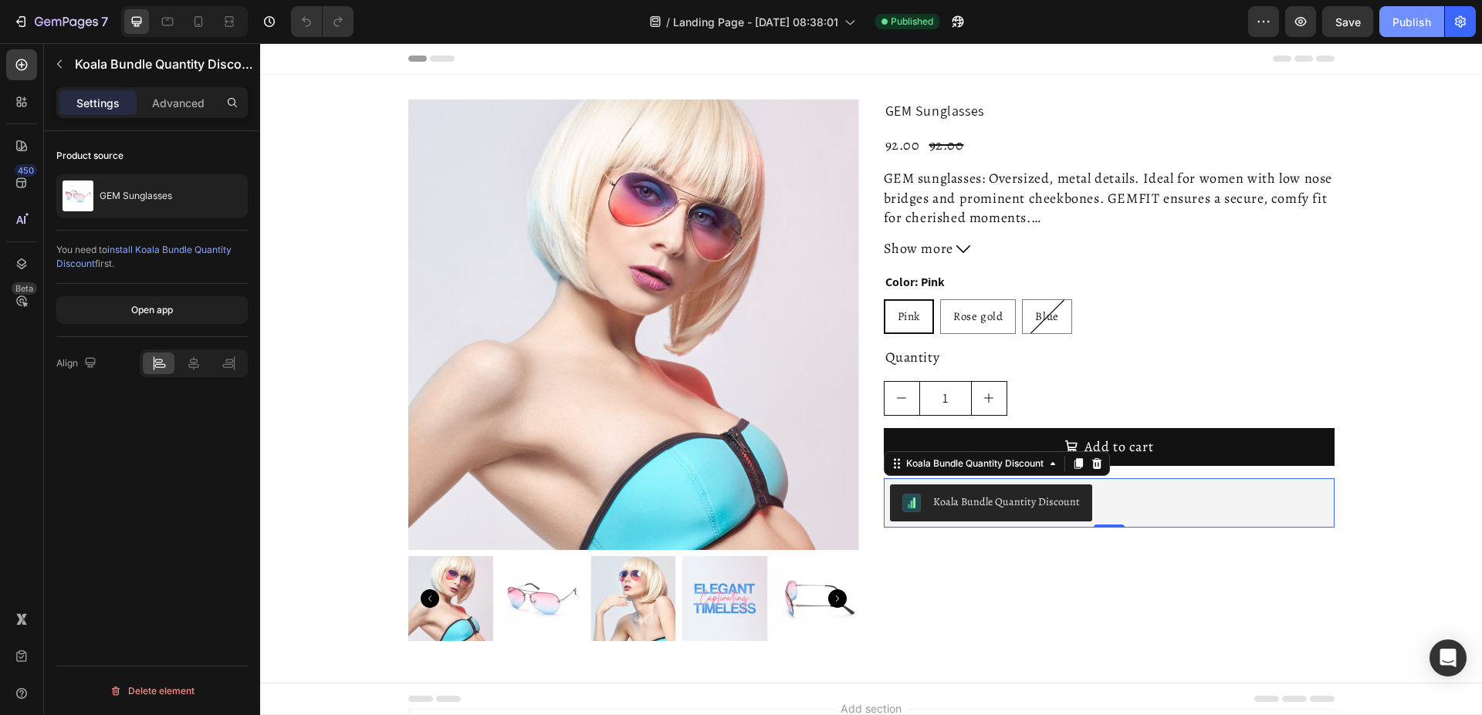
click at [1419, 25] on div "Publish" at bounding box center [1411, 22] width 39 height 16
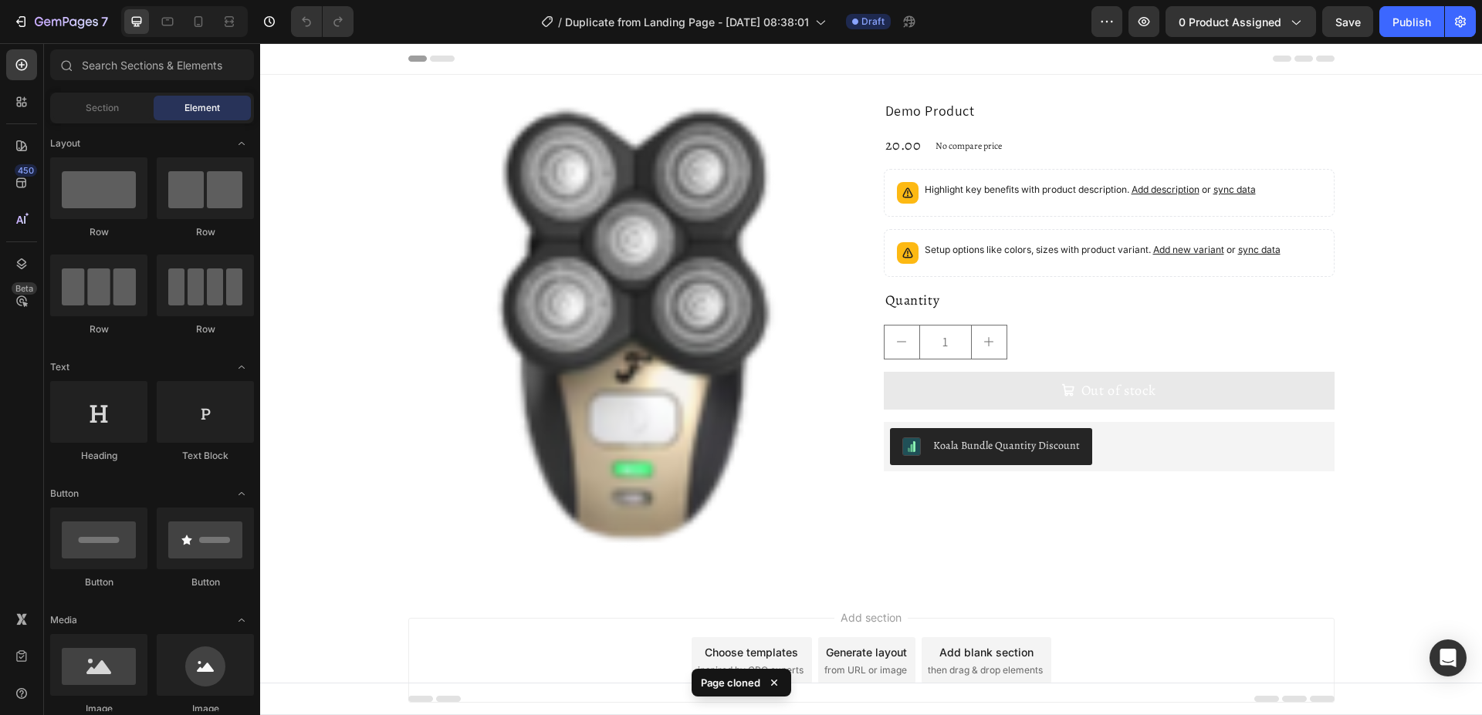
click at [998, 2] on div "7 Version history / Duplicate from Landing Page - [DATE] 08:38:01 Draft Preview…" at bounding box center [741, 22] width 1482 height 44
click at [860, 328] on div "Product Images Demo Product Product Title 20.00 Product Price Product Price No …" at bounding box center [871, 331] width 926 height 463
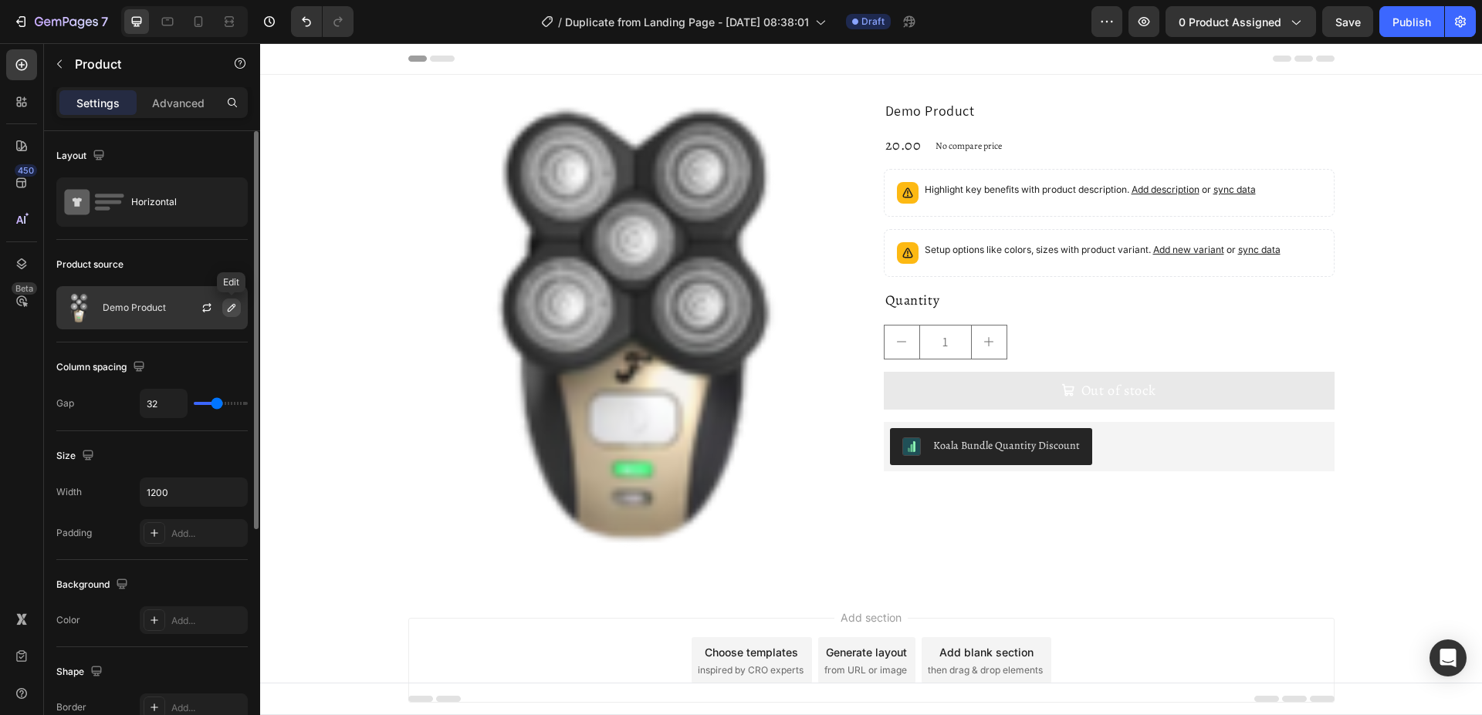
click at [231, 309] on icon "button" at bounding box center [231, 308] width 12 height 12
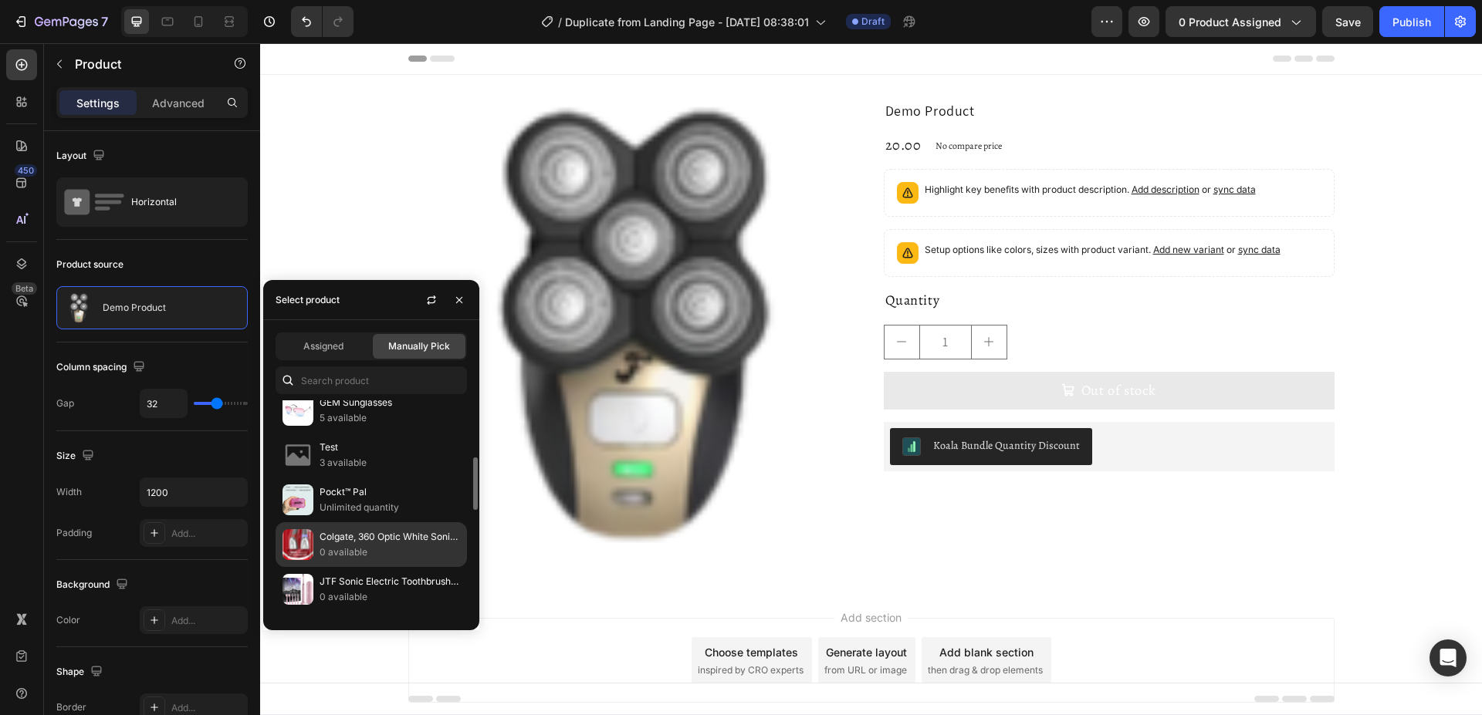
scroll to position [157, 0]
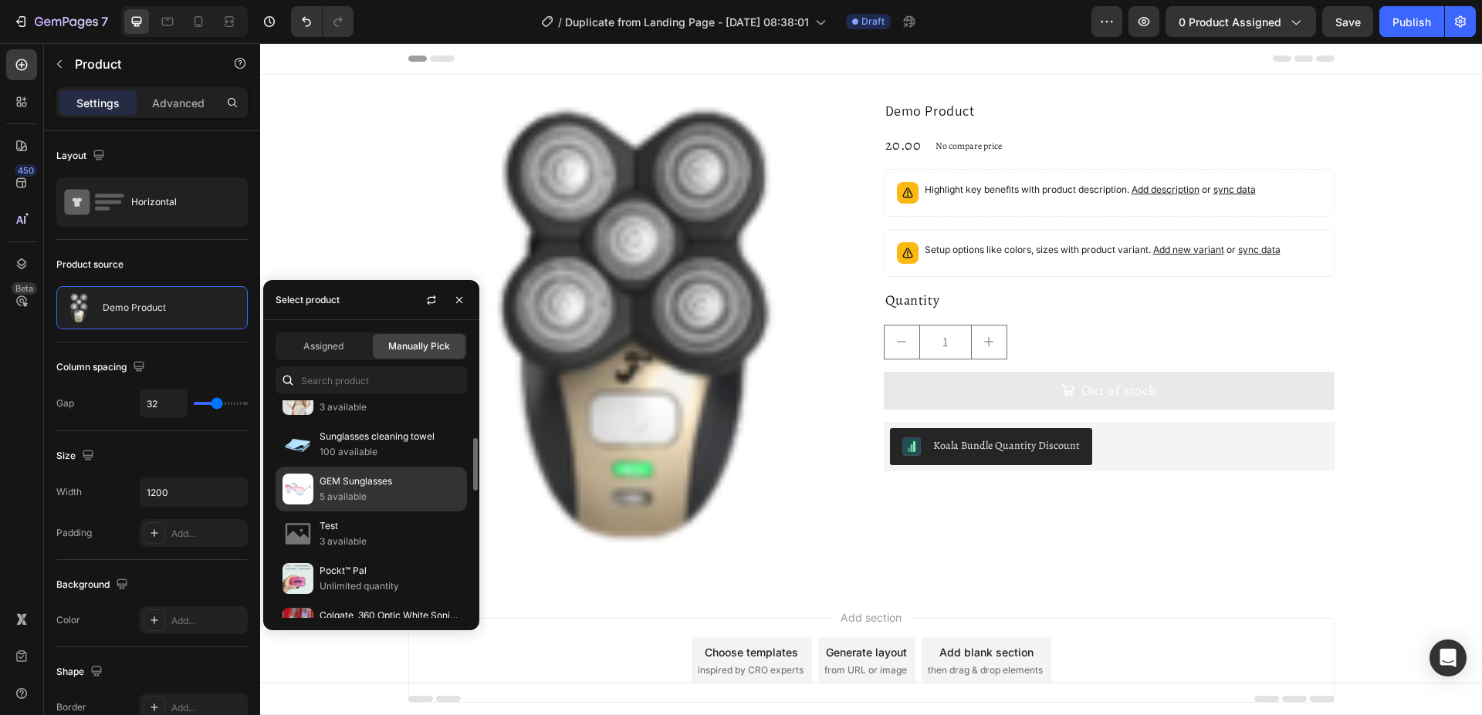
click at [358, 491] on p "5 available" at bounding box center [390, 496] width 140 height 15
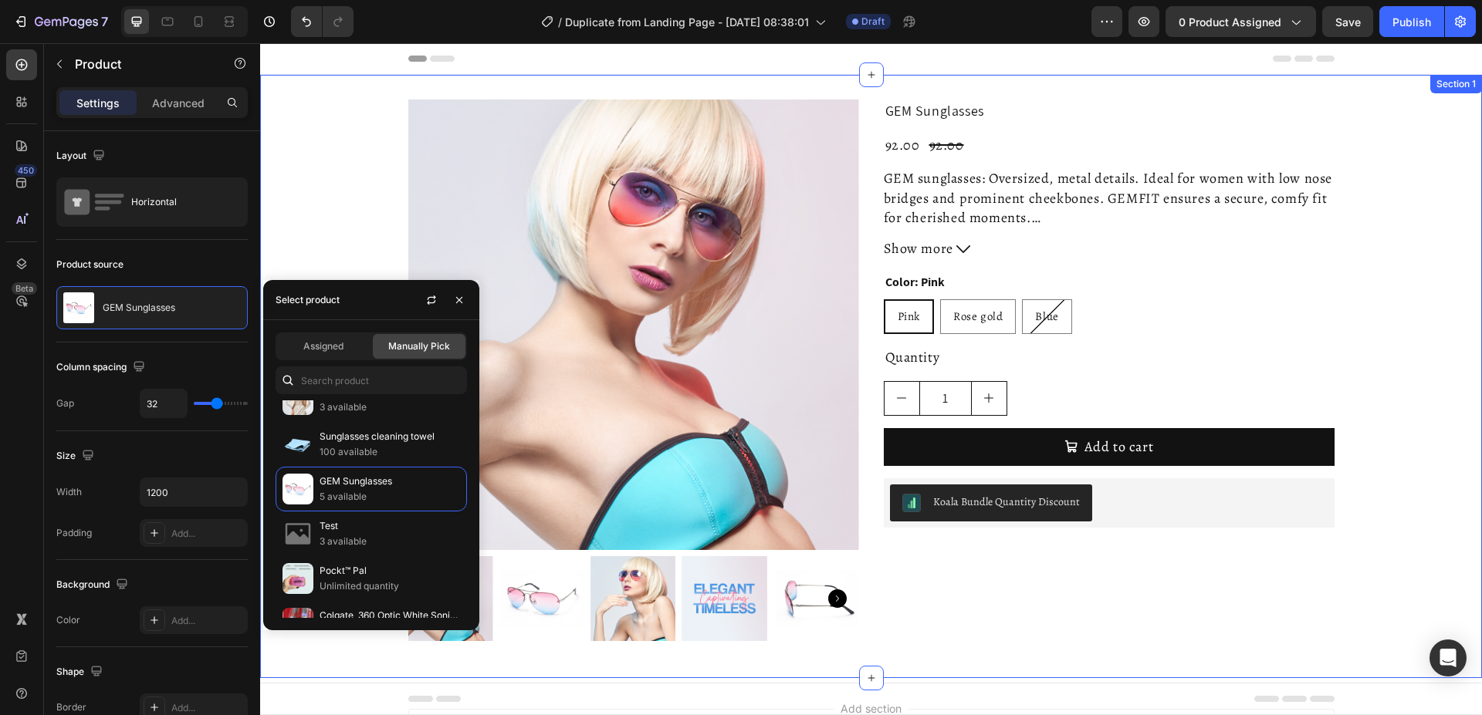
click at [1401, 423] on div "Product Images GEM Sunglasses Product Title 92.00 Product Price Product Price 9…" at bounding box center [871, 377] width 1222 height 554
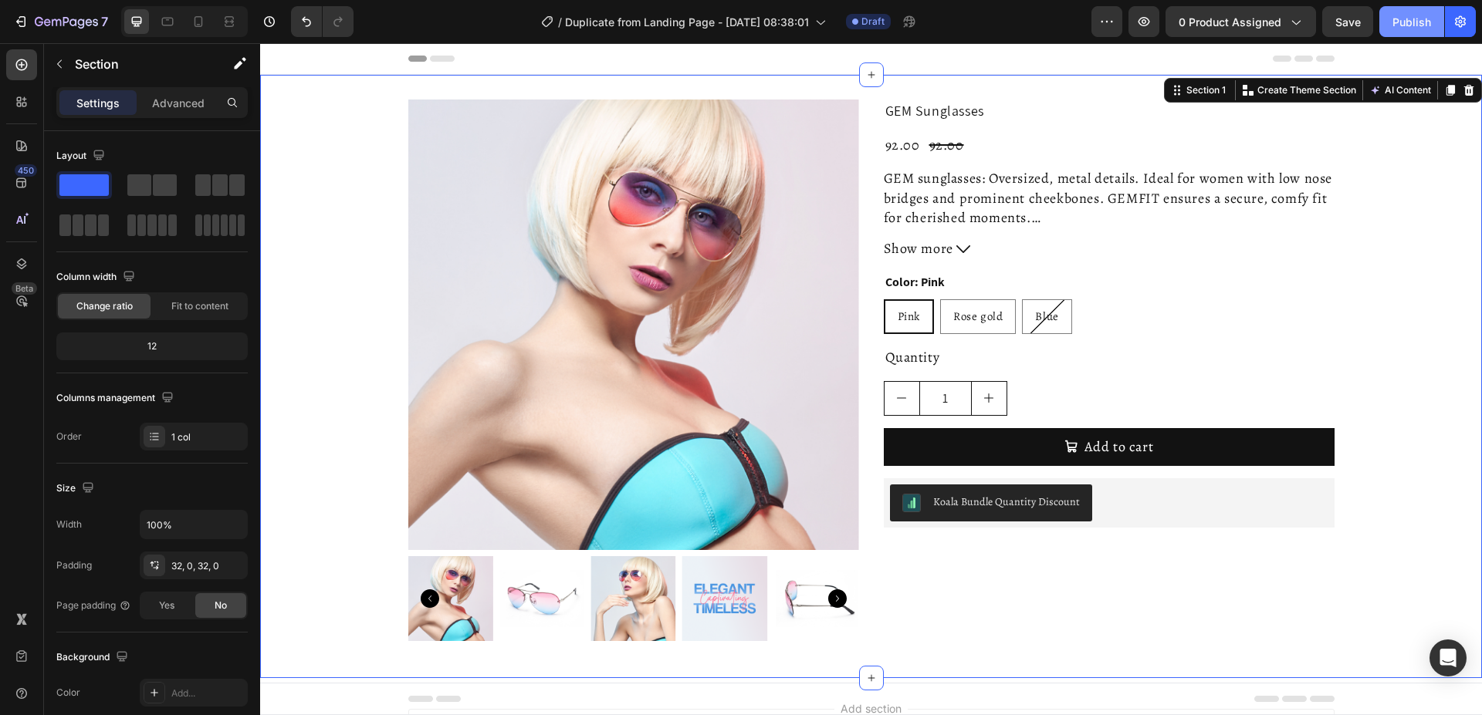
click at [1405, 22] on div "Publish" at bounding box center [1411, 22] width 39 height 16
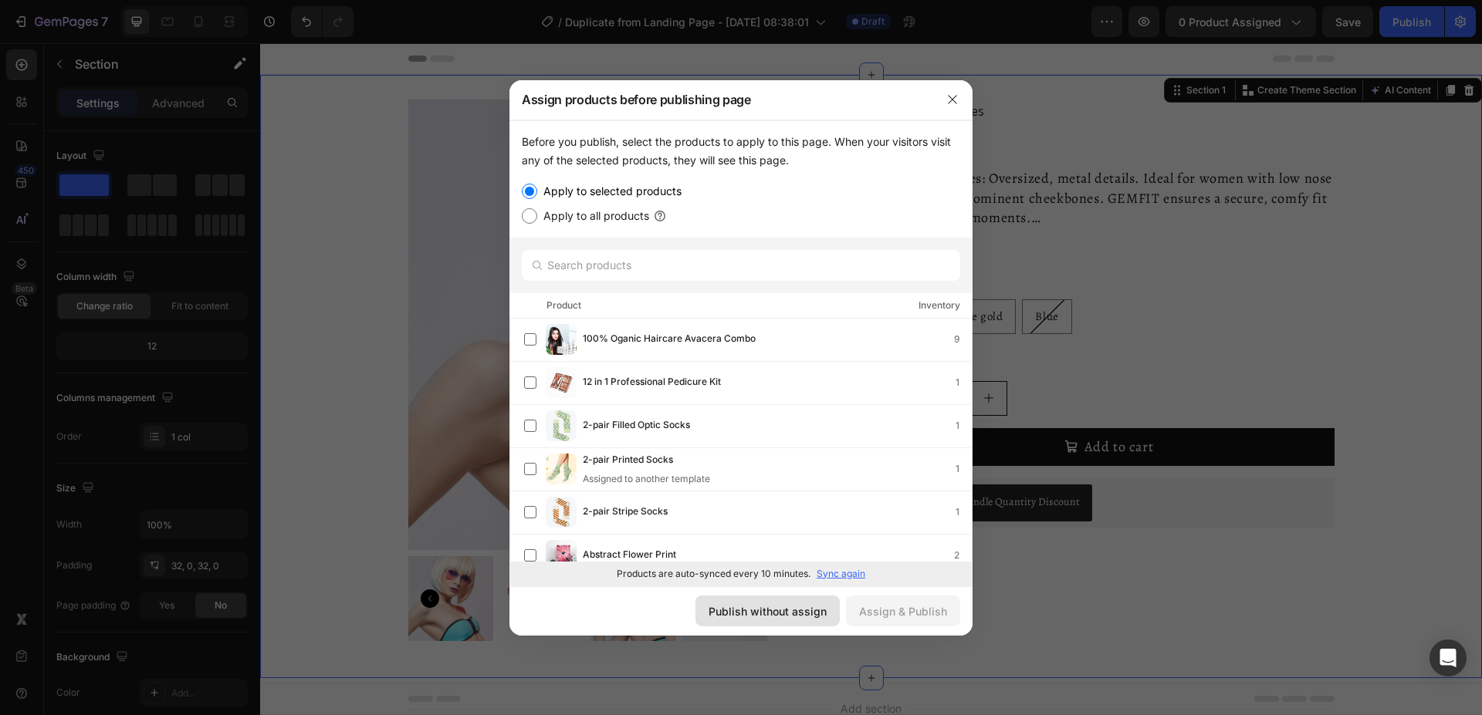
click at [790, 614] on div "Publish without assign" at bounding box center [767, 612] width 118 height 16
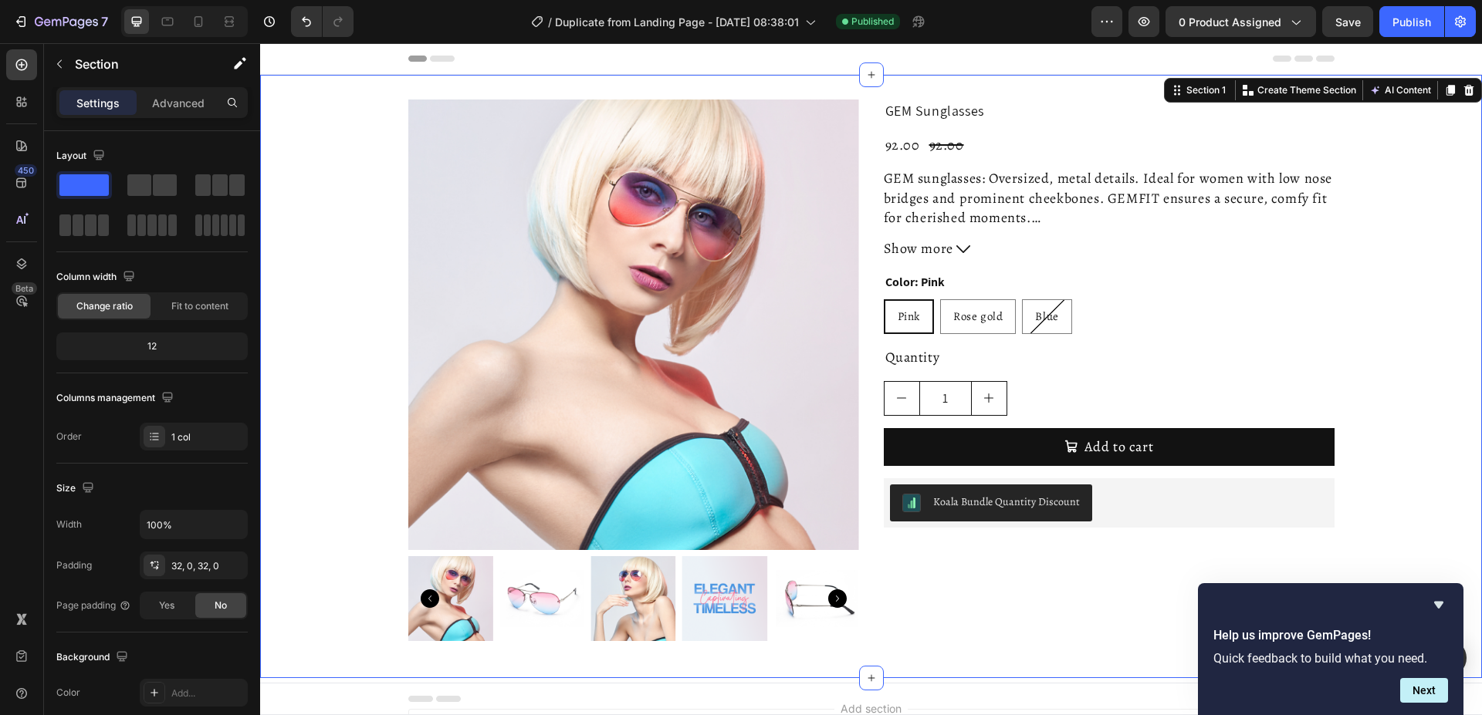
click at [486, 4] on div "7 Version history / Duplicate from Landing Page - Sep 29, 08:38:01 Published Pr…" at bounding box center [741, 22] width 1482 height 44
